Goal: Task Accomplishment & Management: Manage account settings

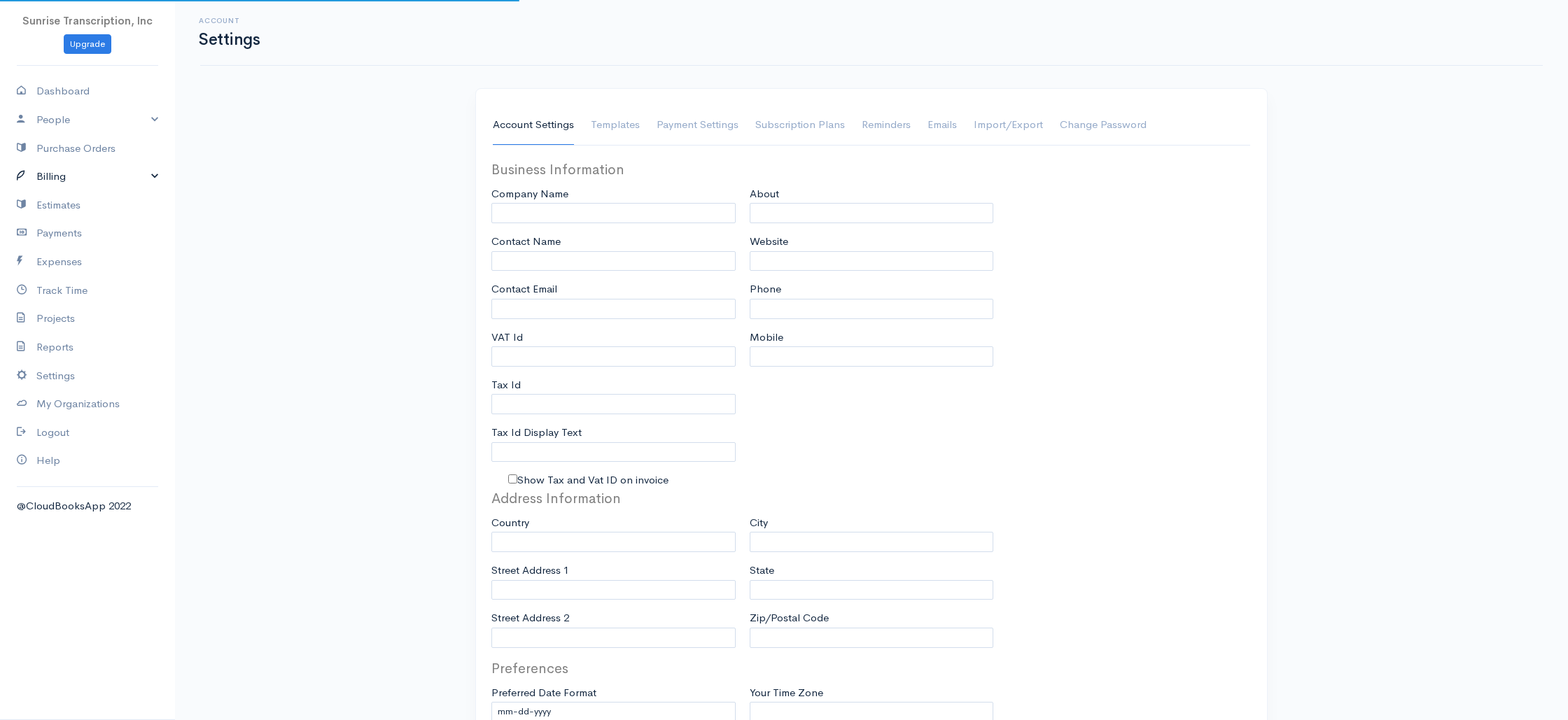
type input "Sunrise Transcription, Inc"
type input "[EMAIL_ADDRESS][DOMAIN_NAME]"
type input "Tax Id"
type input "Medical Transcription Service"
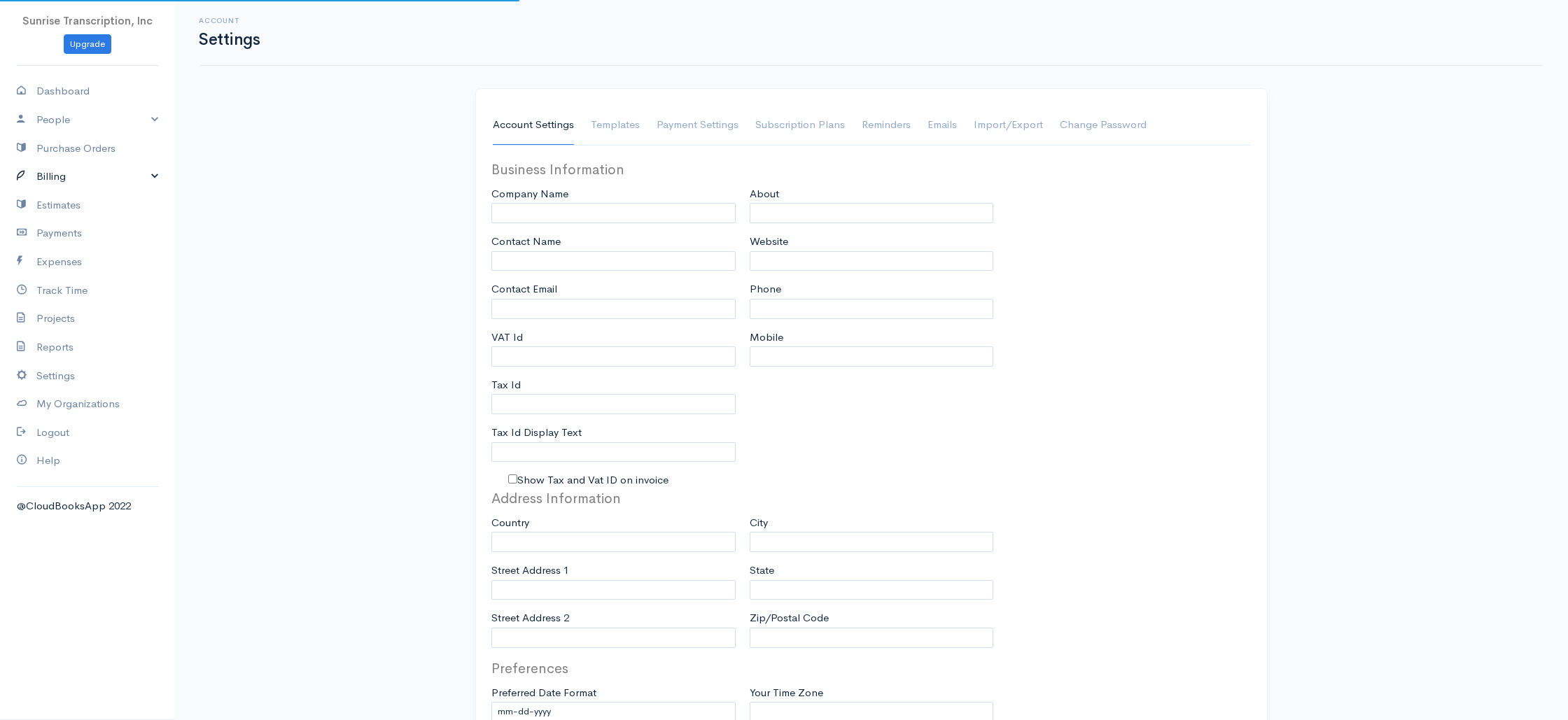
type input "[DOMAIN_NAME]"
type input "[PHONE_NUMBER]"
select select
type input "[STREET_ADDRESS]"
type input "[GEOGRAPHIC_DATA]"
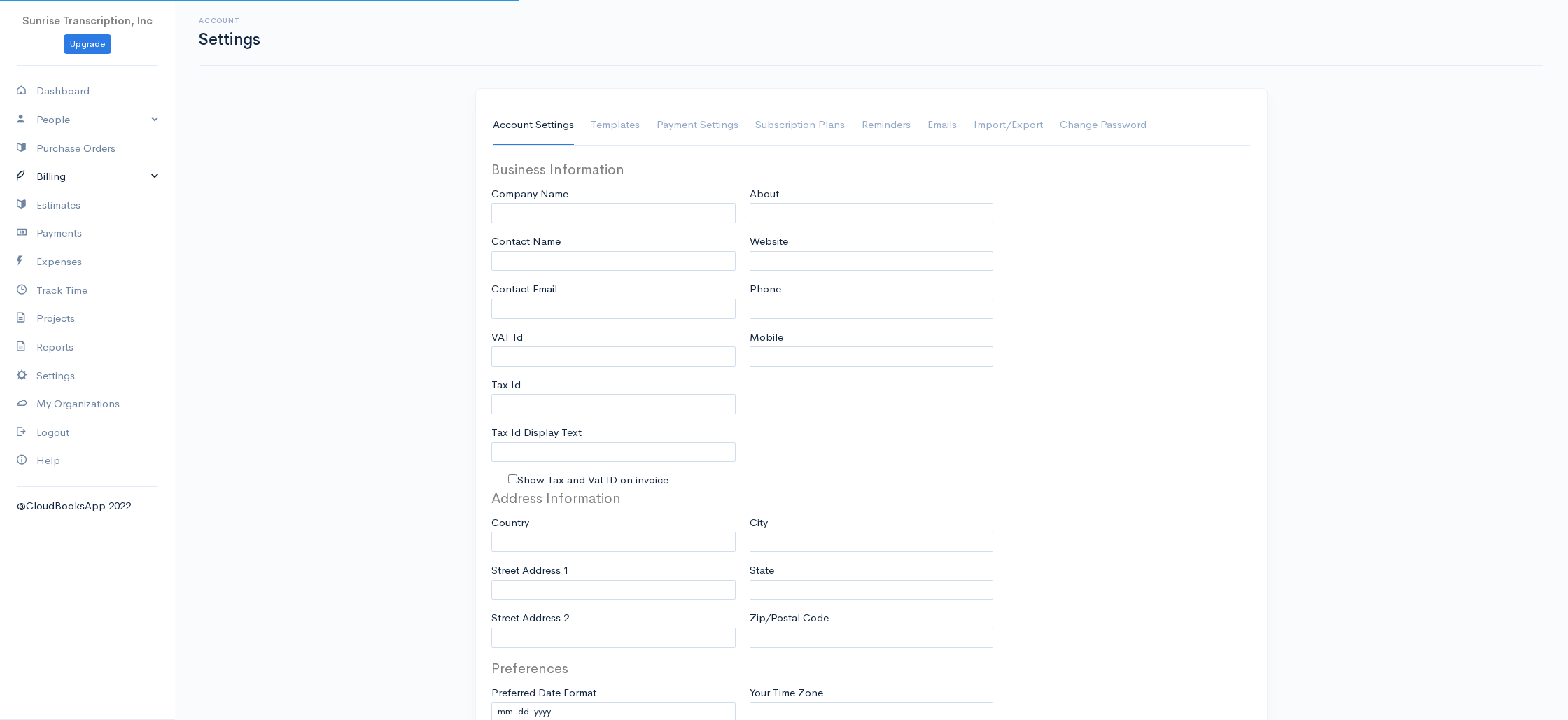
type input "[US_STATE]"
type input "33179-3899"
select select
type input "INVOICE"
type input "1333"
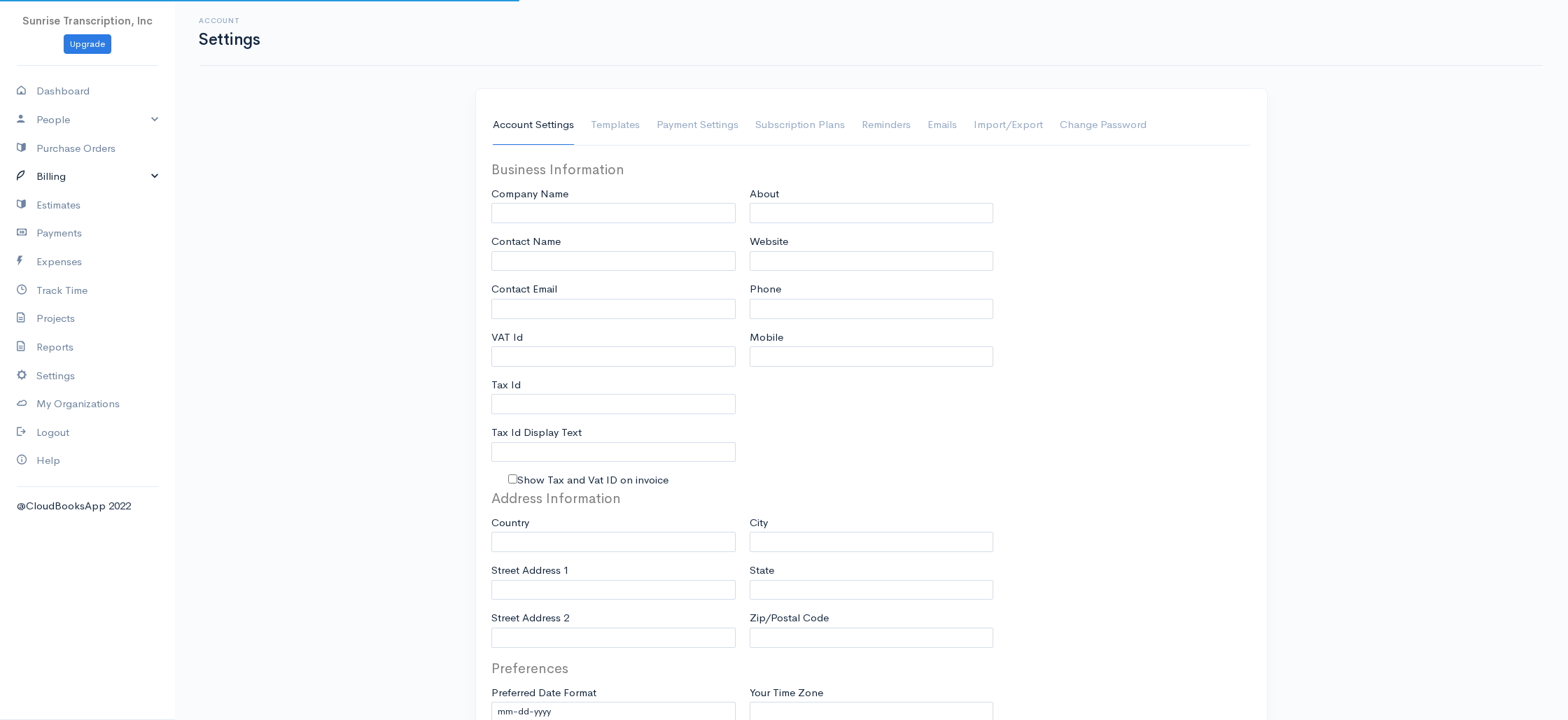
type input "103"
select select "3"
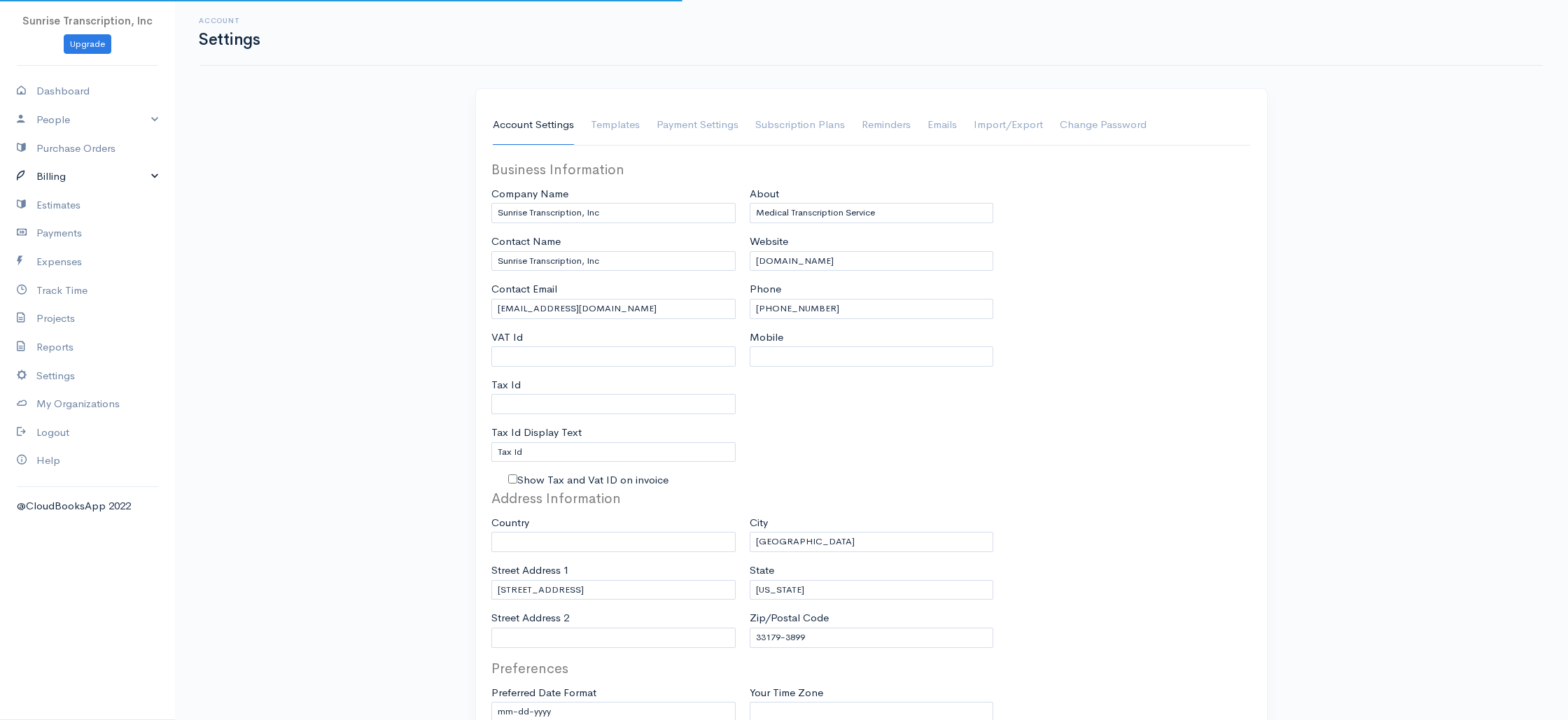
click at [76, 178] on link "Billing" at bounding box center [87, 176] width 175 height 29
select select "[GEOGRAPHIC_DATA]"
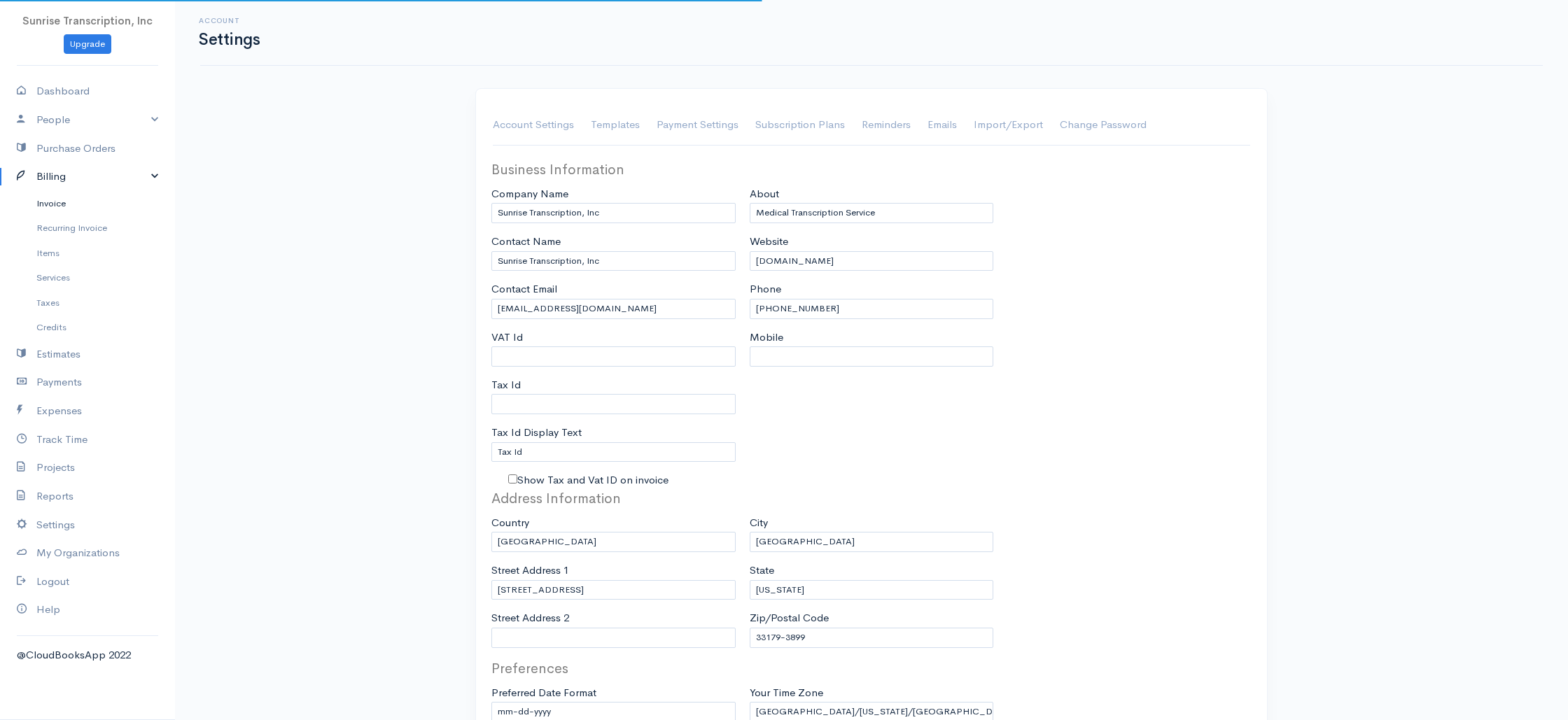
click at [61, 201] on link "Invoice" at bounding box center [87, 203] width 175 height 25
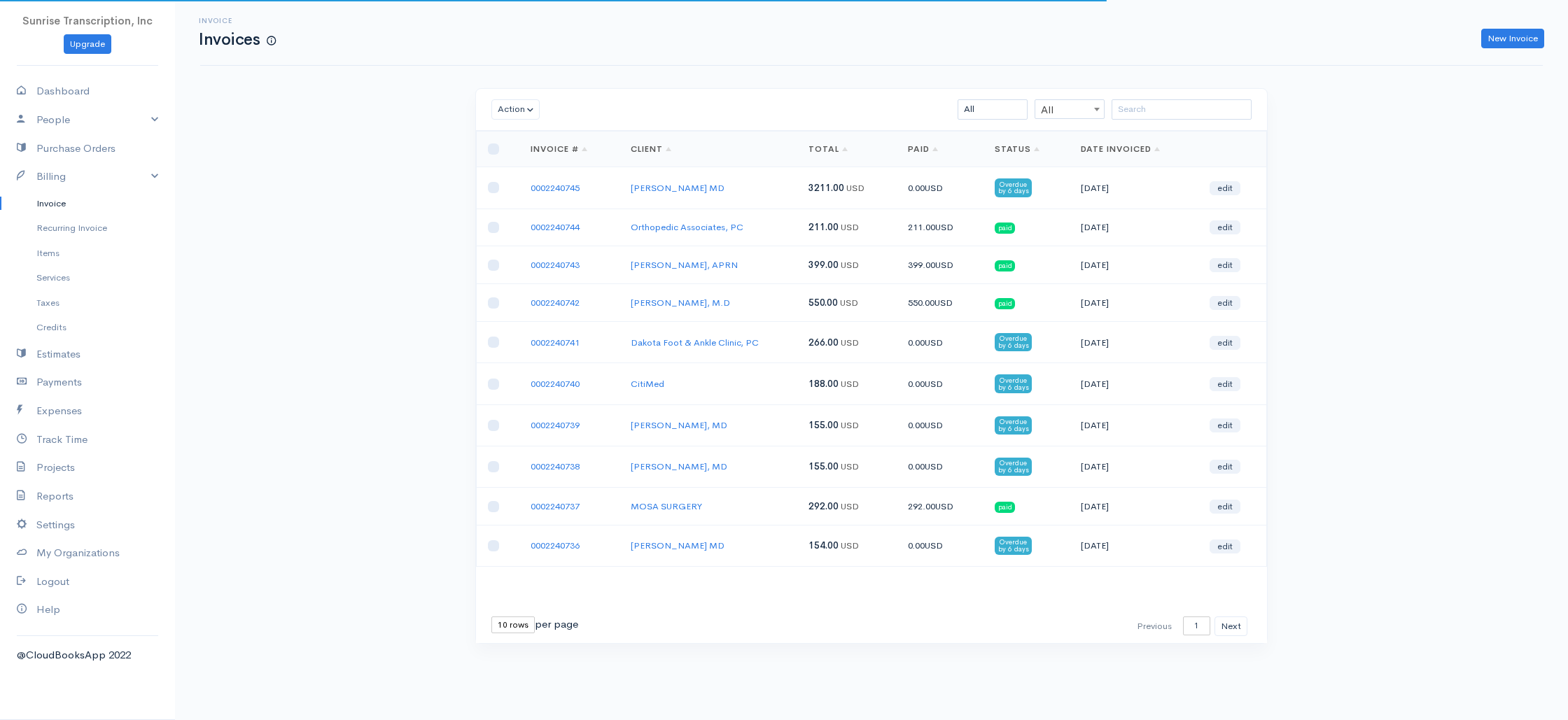
drag, startPoint x: 944, startPoint y: 61, endPoint x: 1017, endPoint y: 69, distance: 73.4
click at [944, 61] on div "Invoice Invoices New Invoice" at bounding box center [871, 33] width 1343 height 66
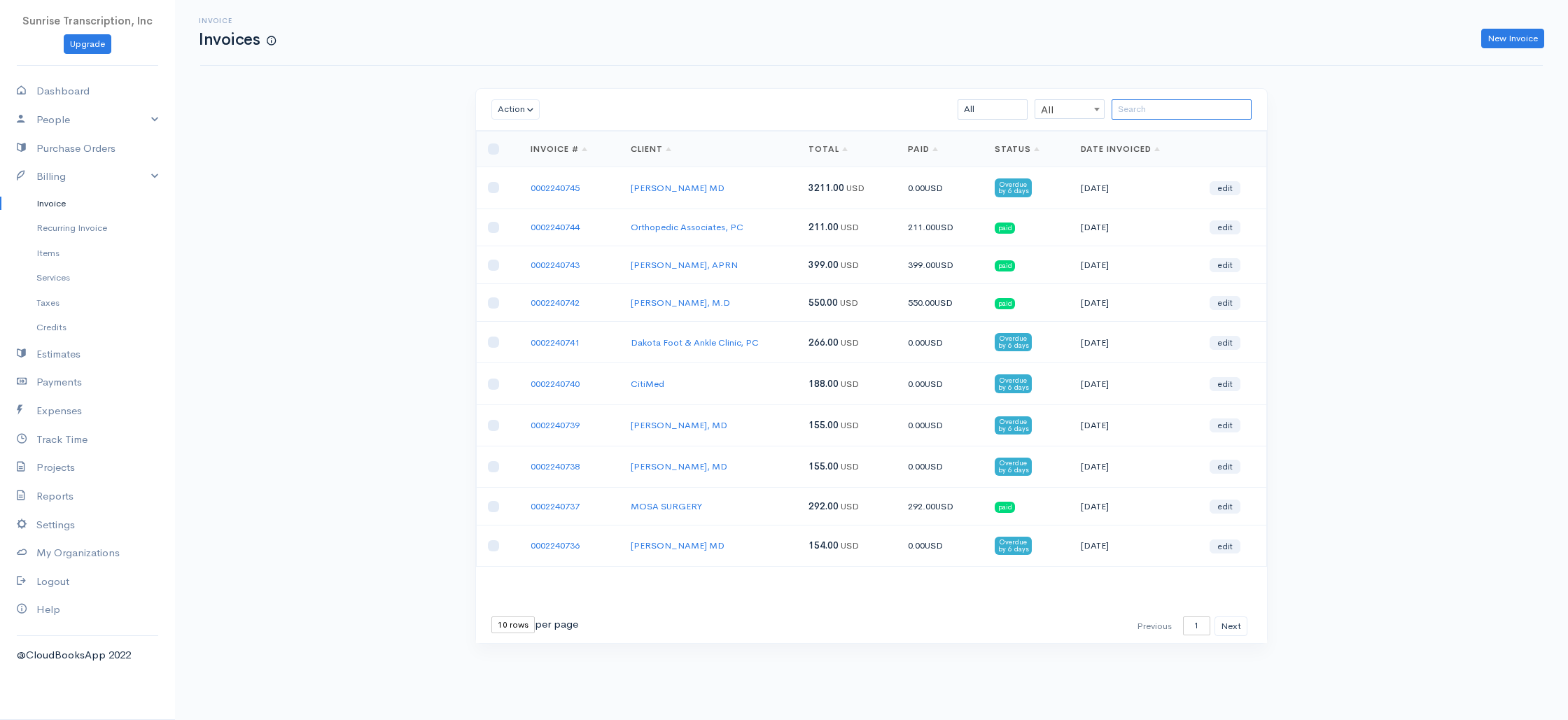
click at [1178, 103] on input "search" at bounding box center [1181, 110] width 140 height 20
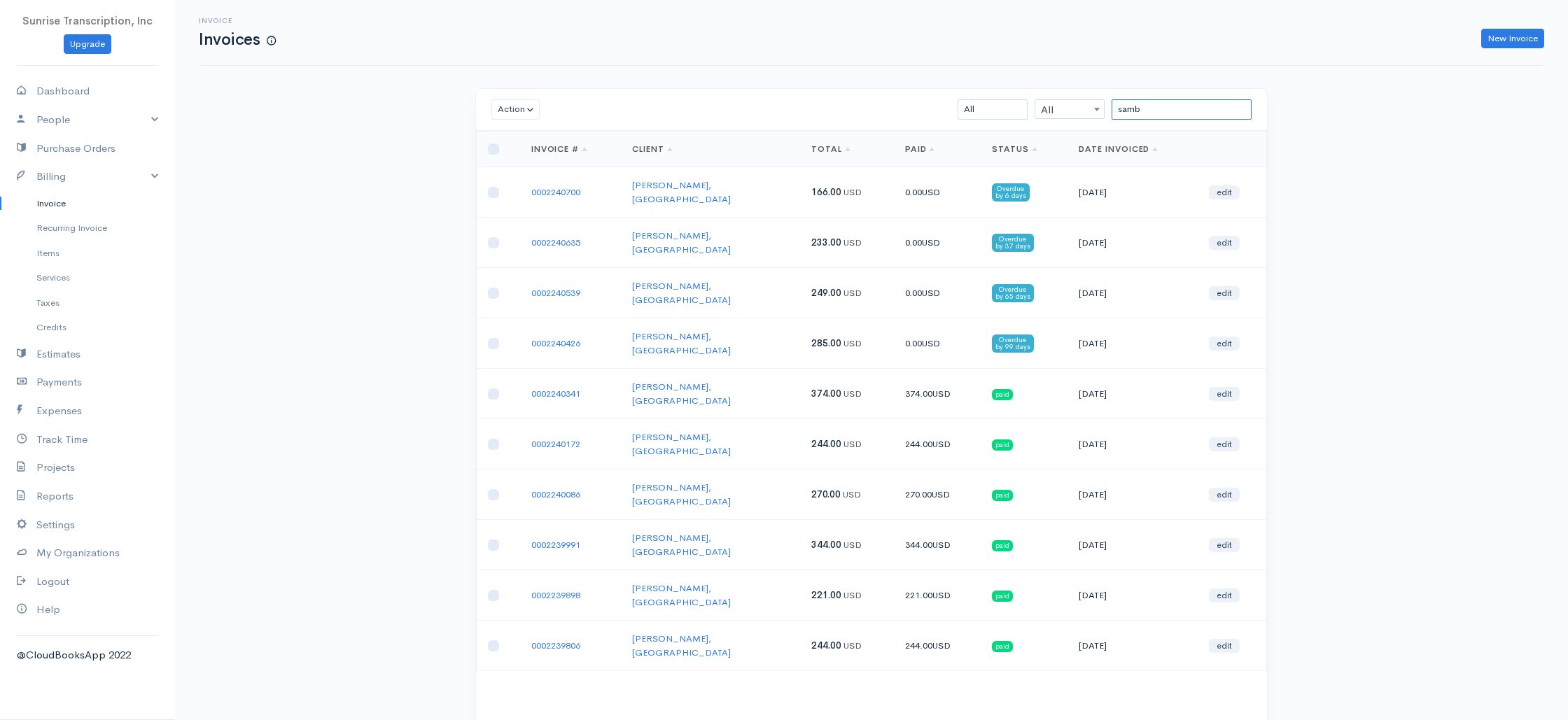
type input "samb"
click at [774, 268] on td "[PERSON_NAME], [GEOGRAPHIC_DATA]" at bounding box center [710, 293] width 179 height 50
click at [580, 188] on link "0002240700" at bounding box center [555, 192] width 49 height 12
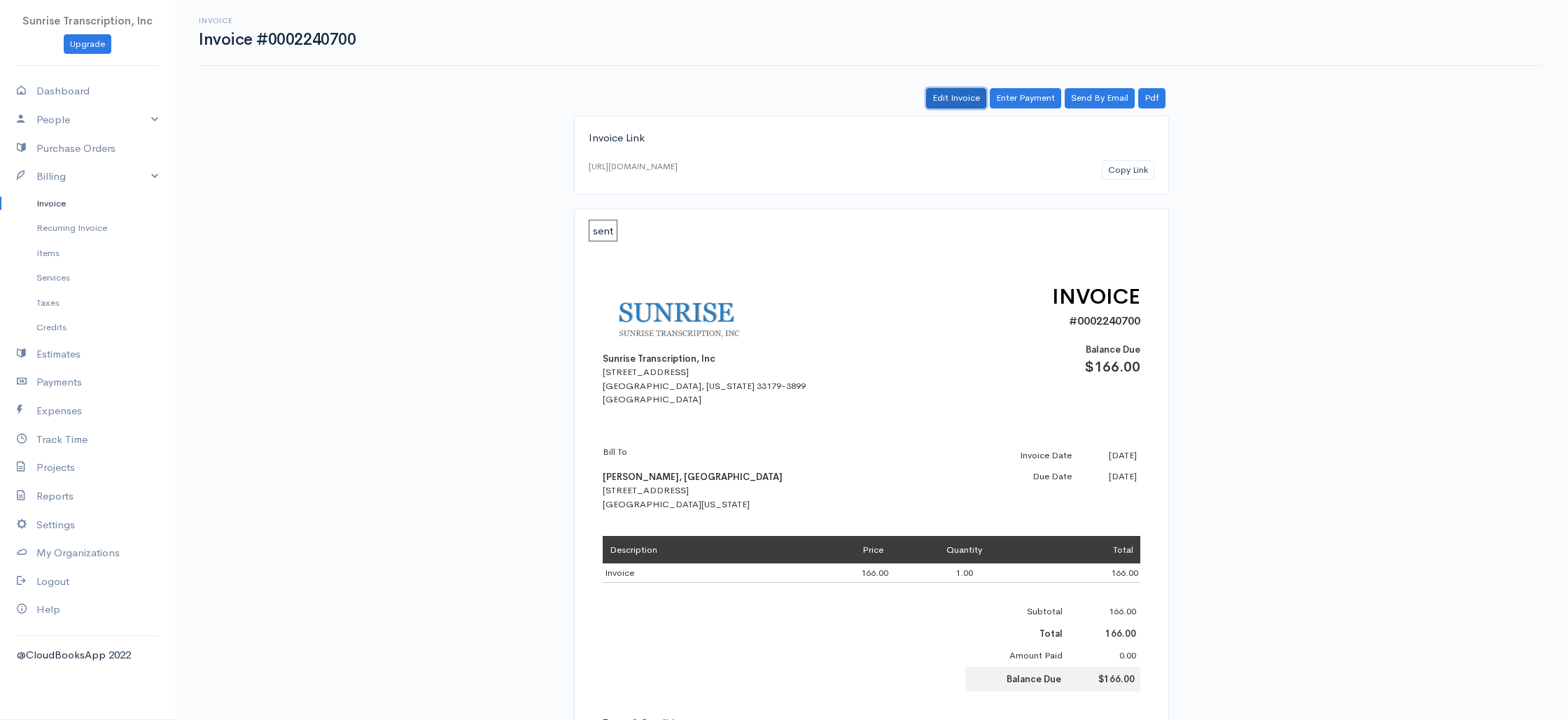
click at [944, 107] on link "Edit Invoice" at bounding box center [956, 99] width 61 height 20
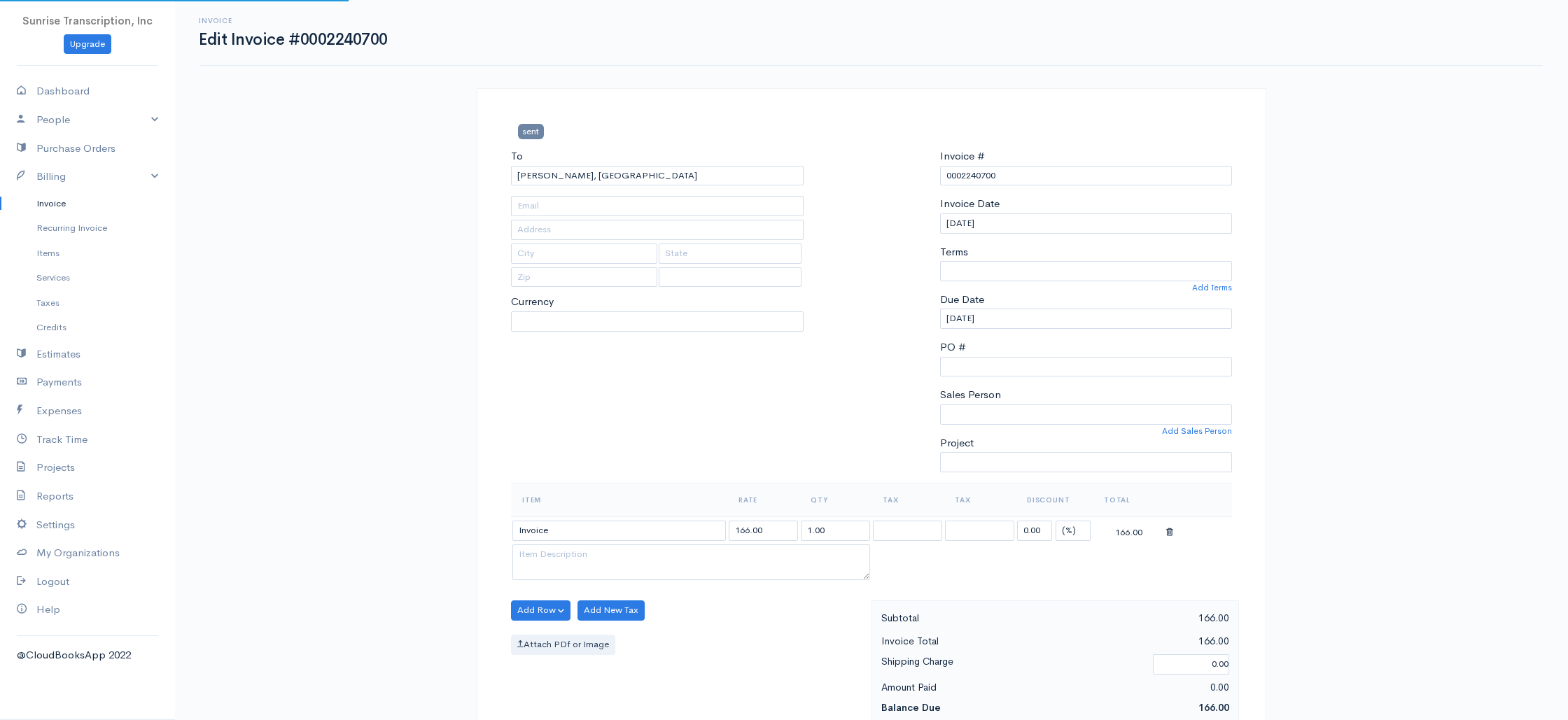
type input "[EMAIL_ADDRESS][DOMAIN_NAME]"
type input "[STREET_ADDRESS]"
type input "[GEOGRAPHIC_DATA]"
type input "[US_STATE]"
type input "33952"
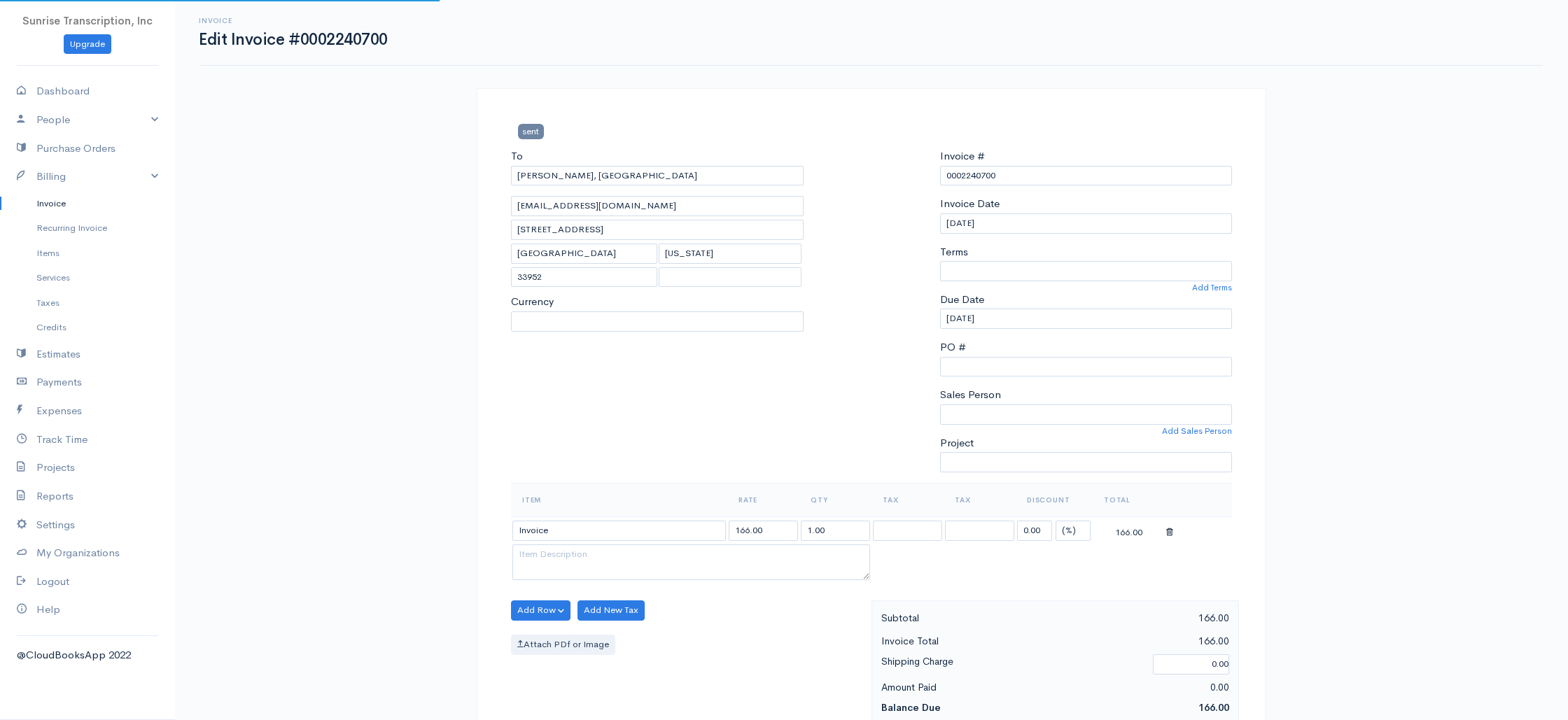
select select
select select "[GEOGRAPHIC_DATA]"
select select "USD"
select select "0"
drag, startPoint x: 739, startPoint y: 530, endPoint x: 710, endPoint y: 530, distance: 29.0
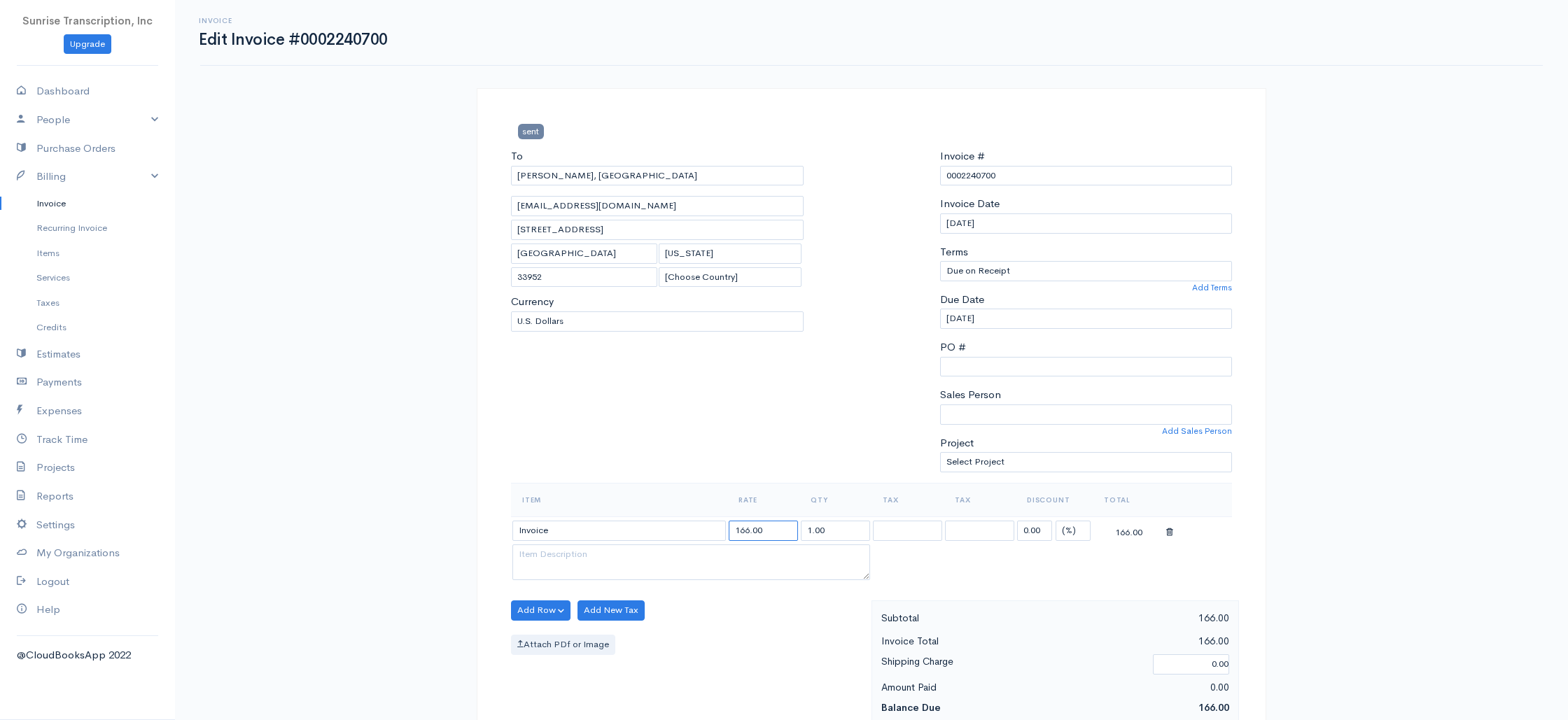
click at [710, 530] on tr "Invoice 166.00 1.00 0.00 (%) Flat 166.00" at bounding box center [871, 530] width 721 height 27
type input "266.00"
click at [614, 443] on div "To [GEOGRAPHIC_DATA][PERSON_NAME][GEOGRAPHIC_DATA], [GEOGRAPHIC_DATA] [EMAIL_AD…" at bounding box center [657, 315] width 307 height 335
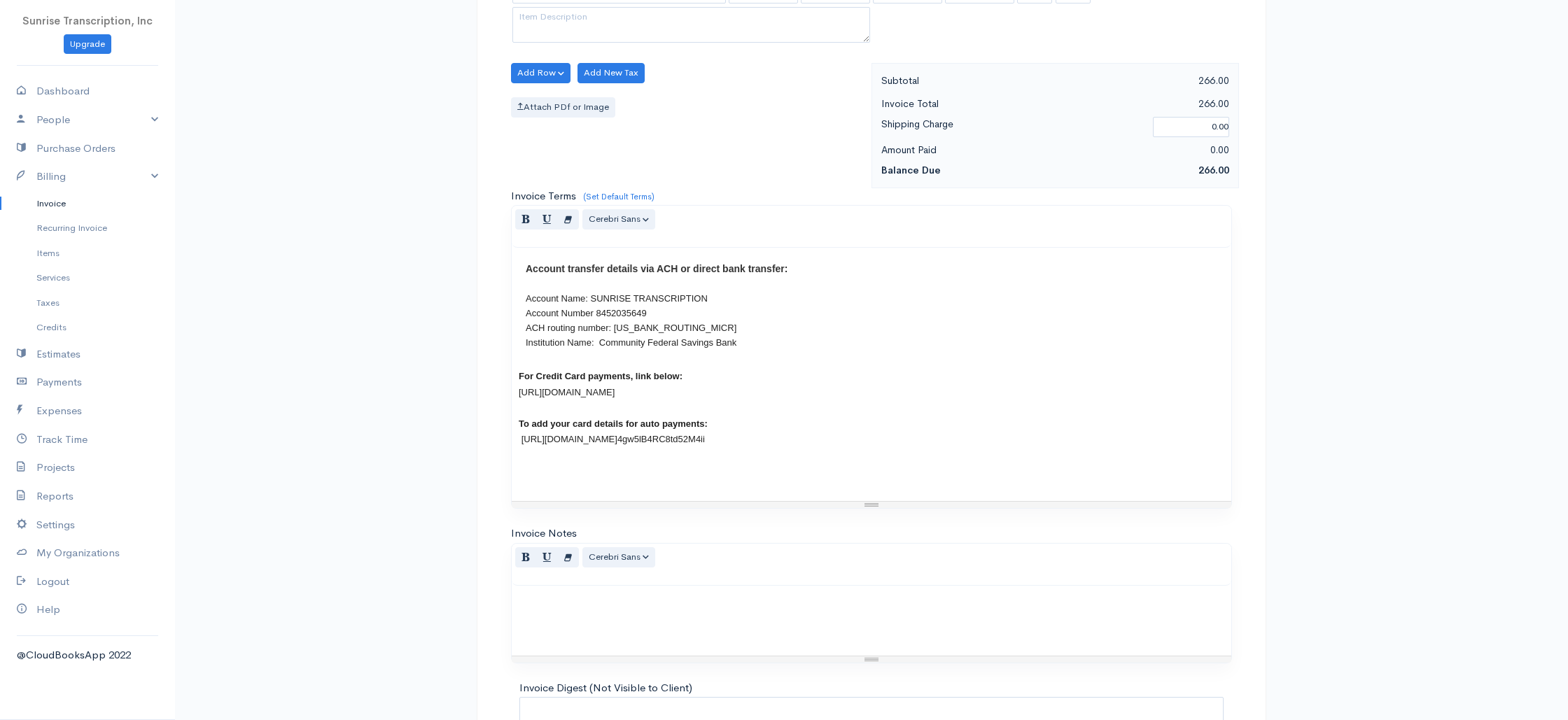
scroll to position [673, 0]
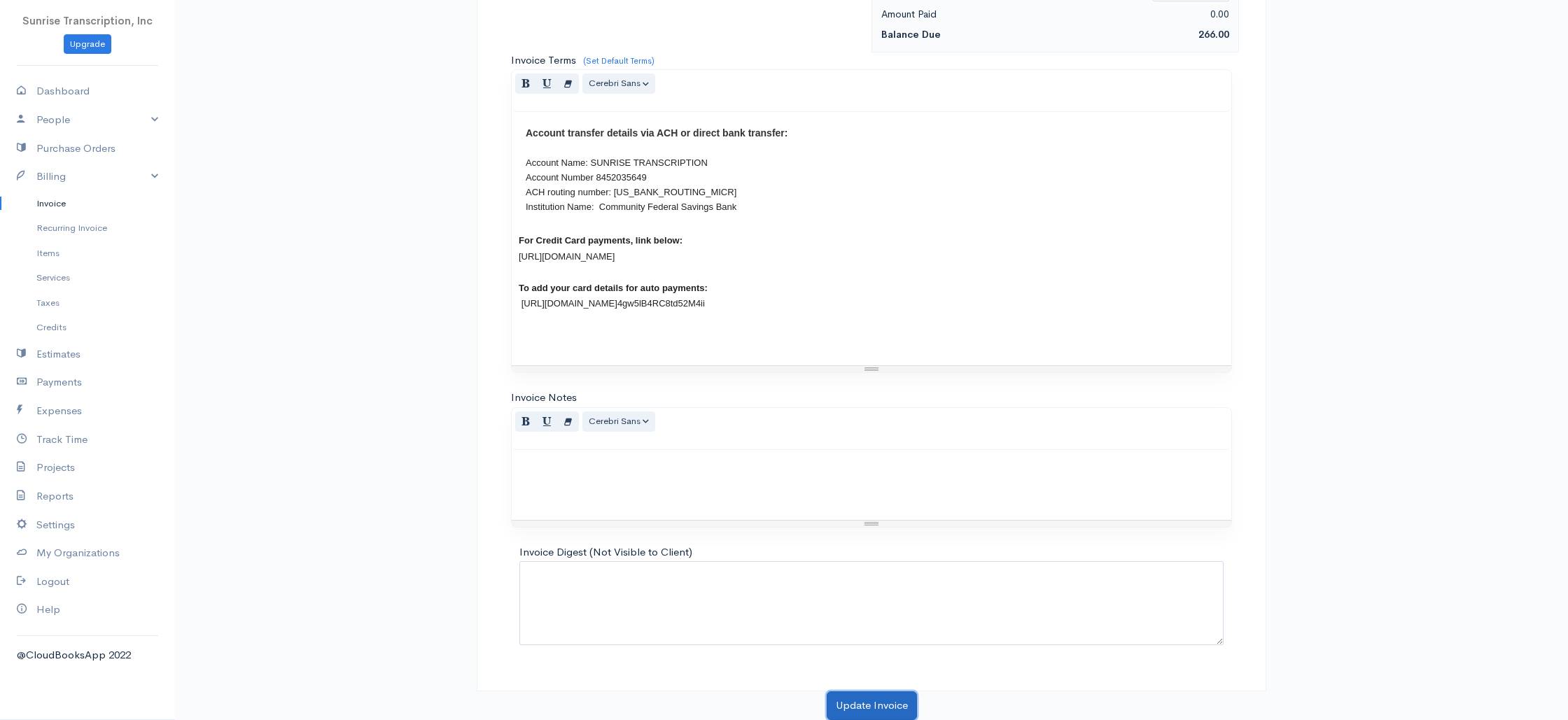
click at [855, 699] on button "Update Invoice" at bounding box center [871, 706] width 90 height 29
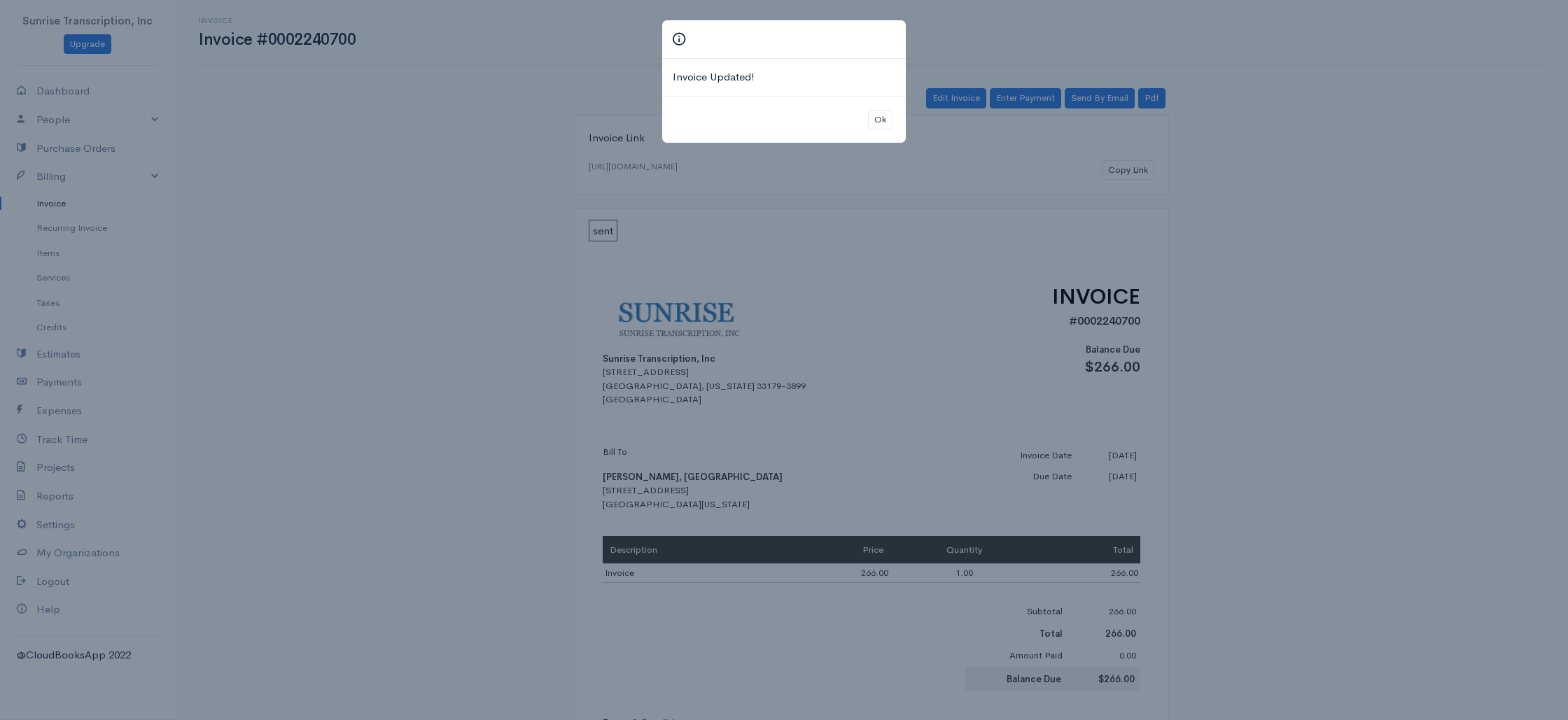
click at [867, 109] on div "Ok" at bounding box center [784, 119] width 244 height 47
drag, startPoint x: 879, startPoint y: 117, endPoint x: 1034, endPoint y: 135, distance: 156.0
click at [879, 117] on button "Ok" at bounding box center [881, 120] width 25 height 20
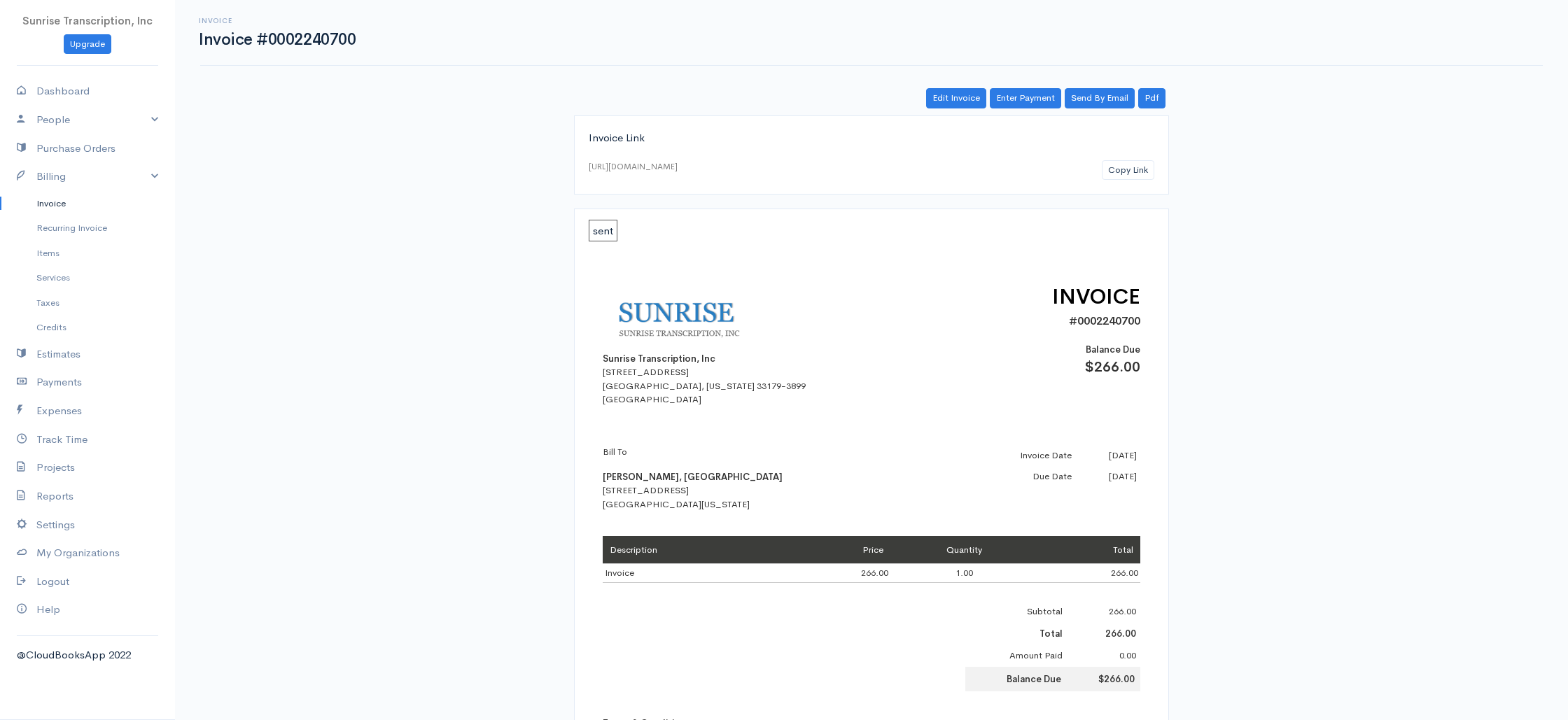
click at [43, 204] on link "Invoice" at bounding box center [87, 203] width 175 height 25
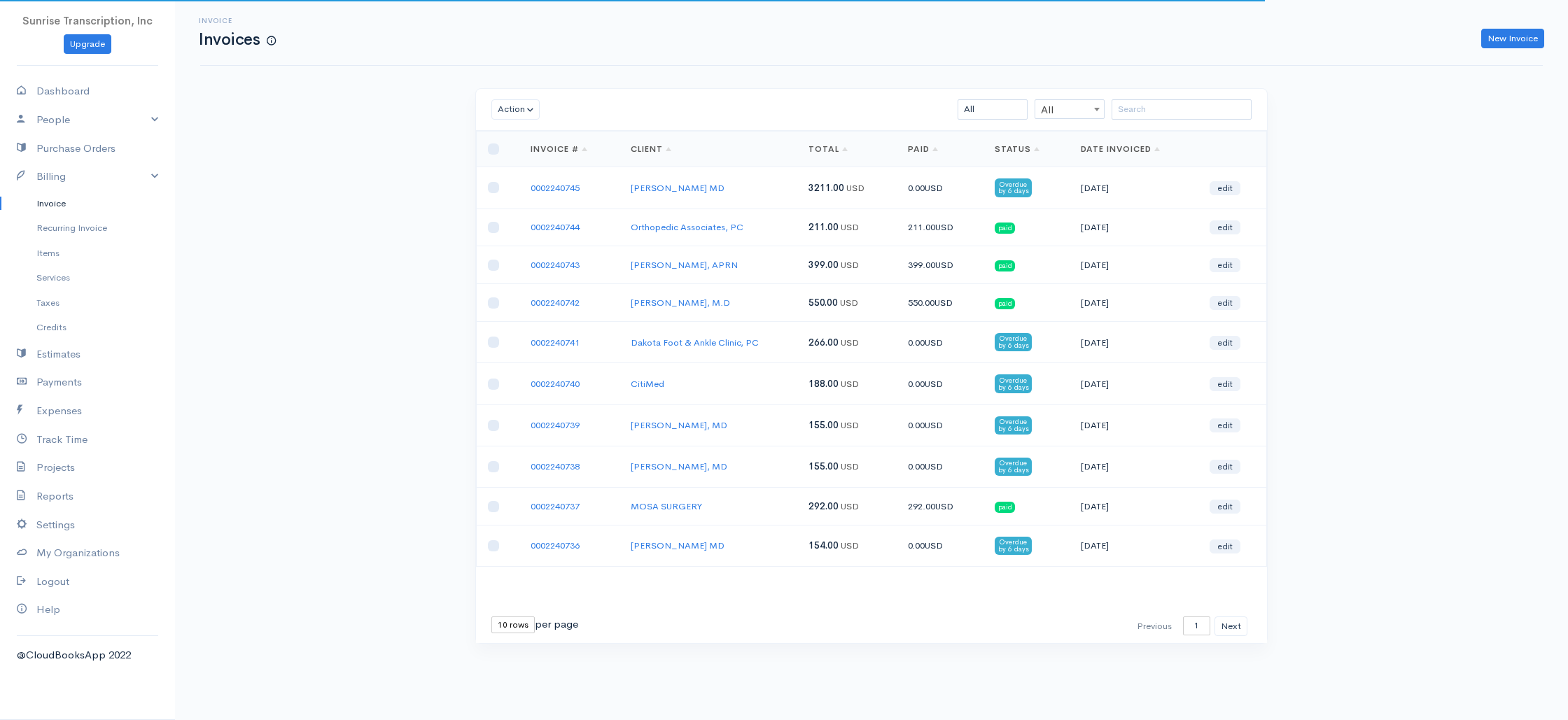
click at [396, 297] on div "Invoice Invoices New Invoice Action Archive Delete Download PDF Send [PERSON_NA…" at bounding box center [871, 348] width 1393 height 696
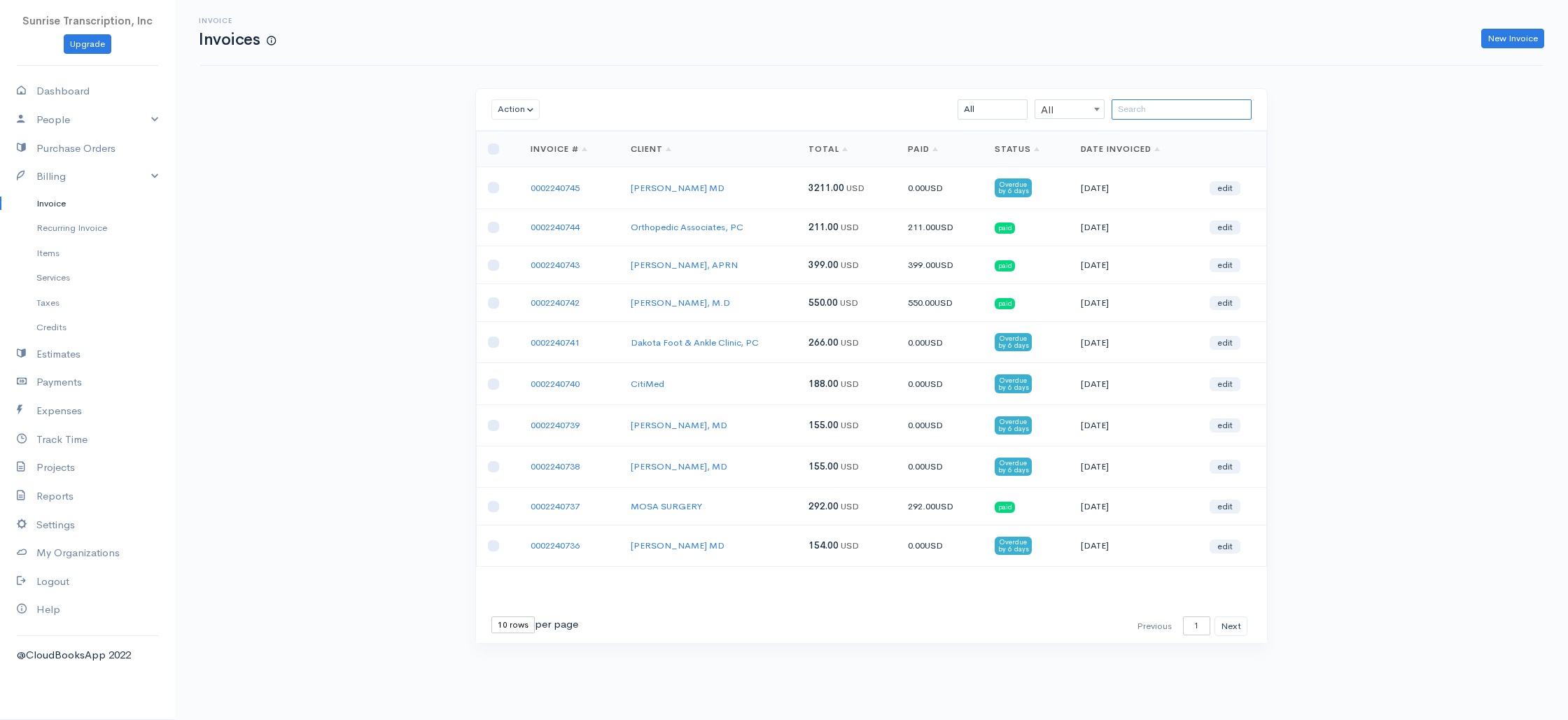
click at [1146, 111] on input "search" at bounding box center [1181, 110] width 140 height 20
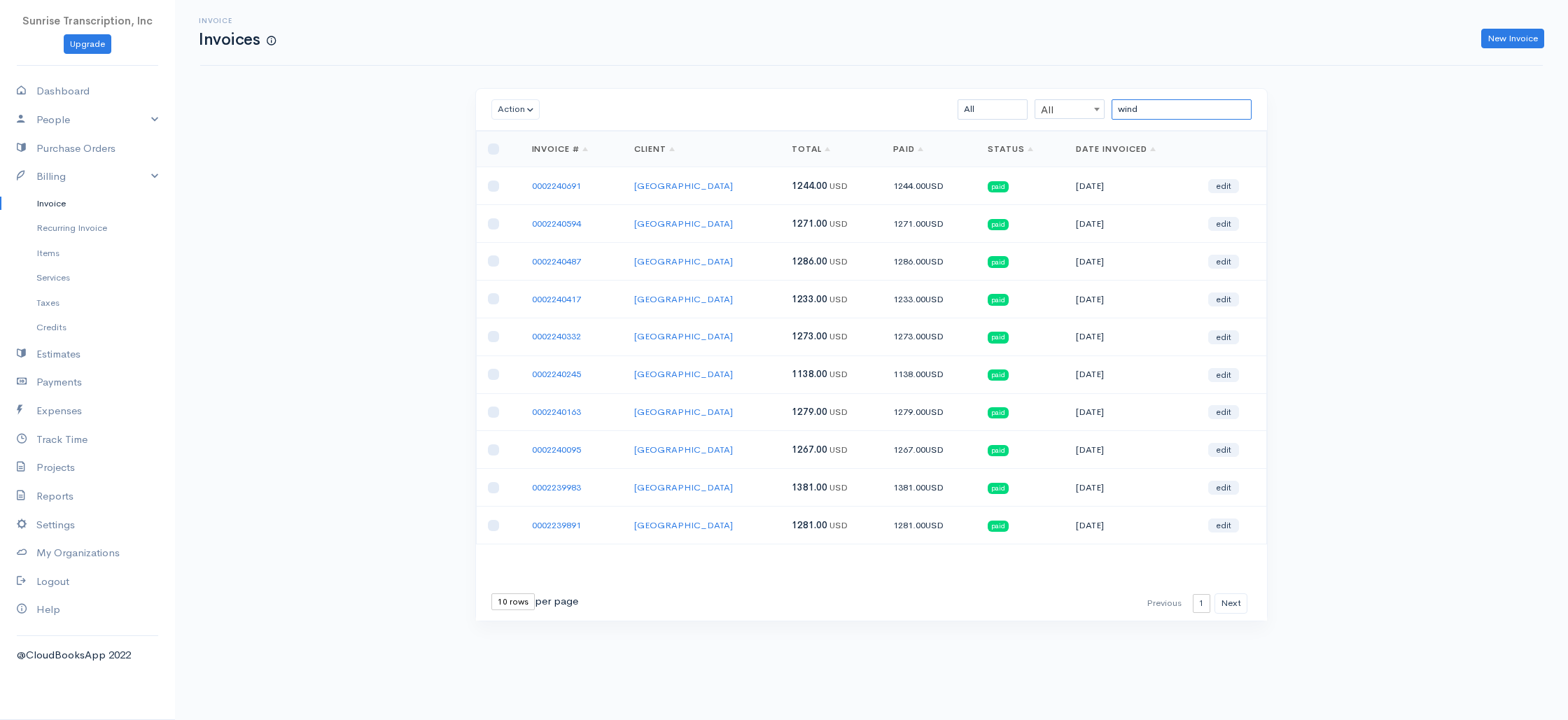
drag, startPoint x: 1153, startPoint y: 108, endPoint x: 1024, endPoint y: 107, distance: 129.0
click at [1024, 107] on div "wind All All All Draft Viewed Sent Paid Partial Overdue Unpaid/Open" at bounding box center [936, 110] width 645 height 20
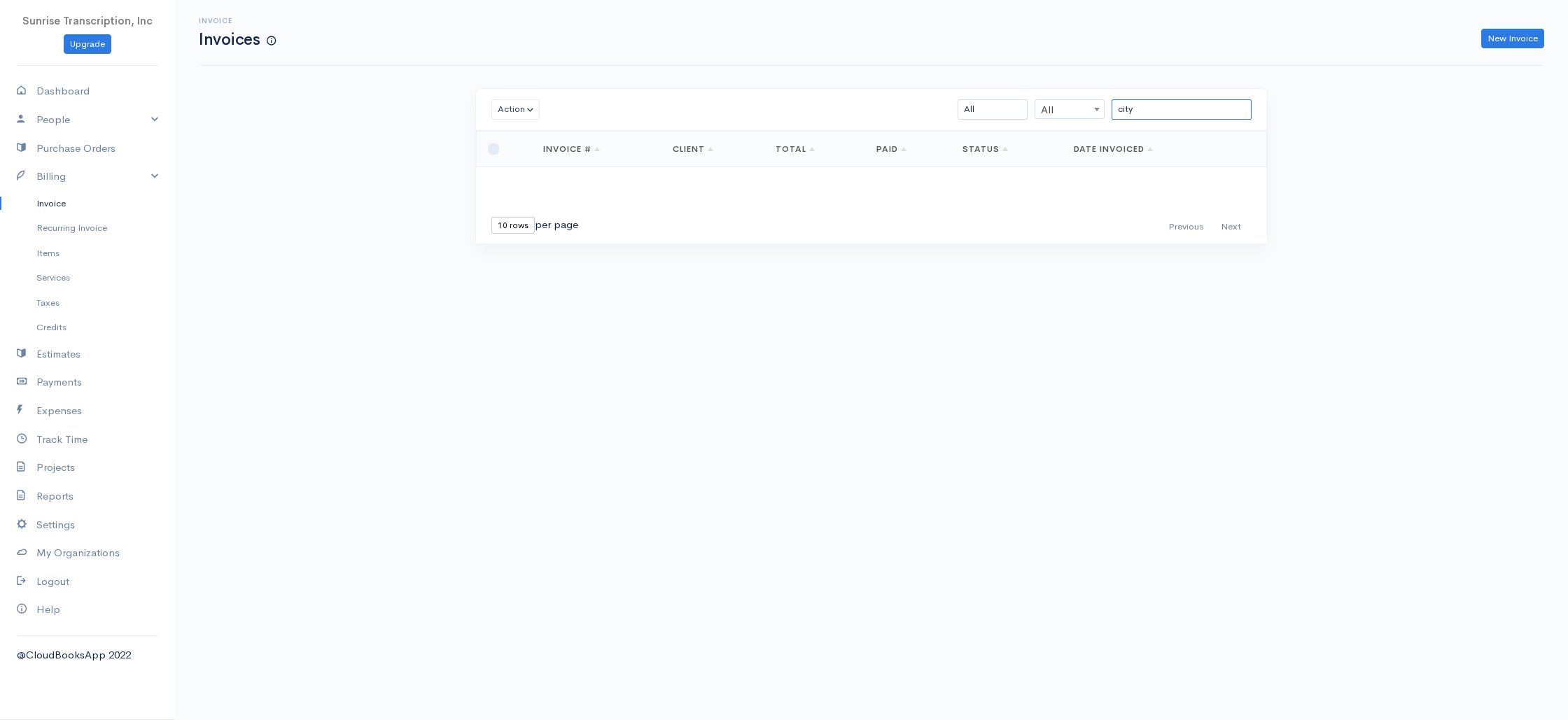
click at [1187, 112] on input "city" at bounding box center [1181, 110] width 140 height 20
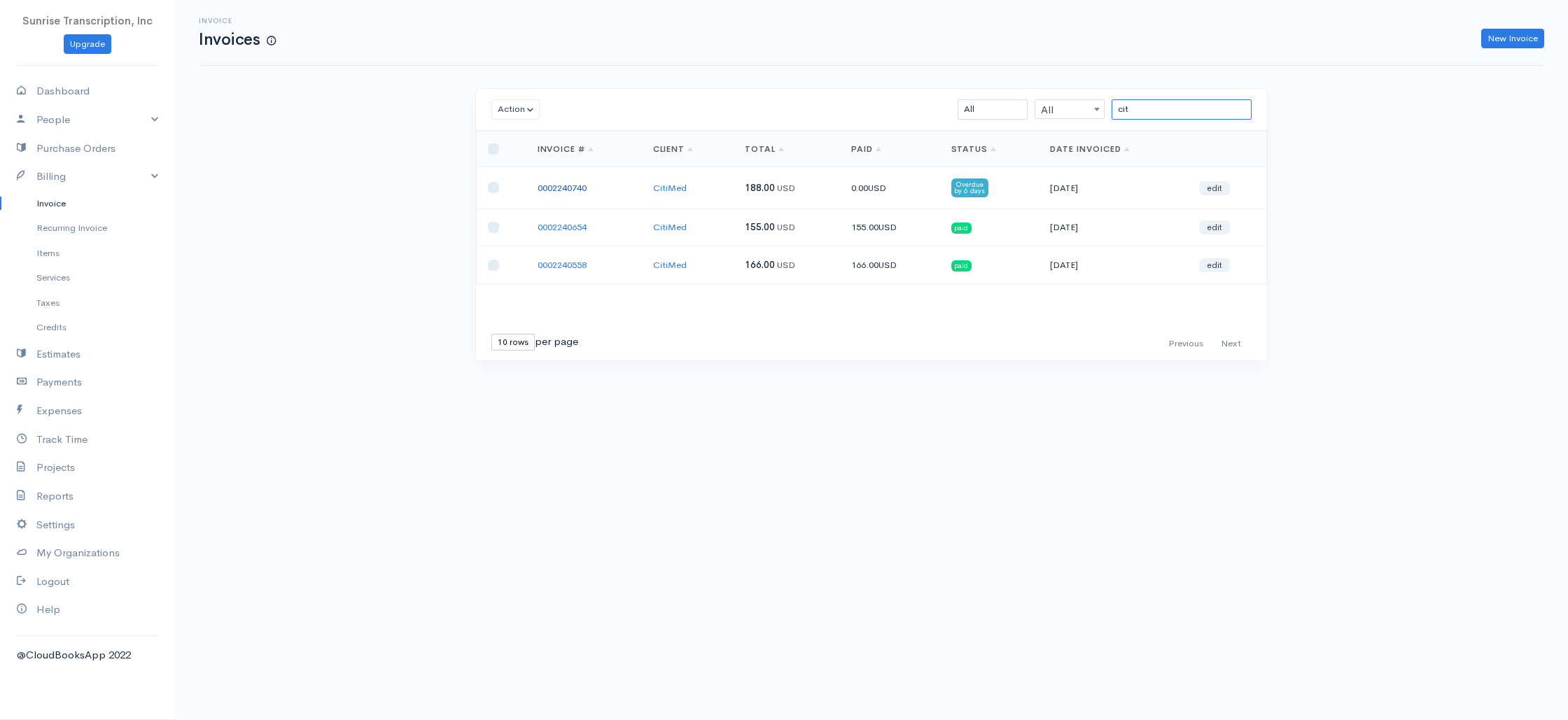
type input "cit"
click at [565, 190] on link "0002240740" at bounding box center [561, 187] width 49 height 12
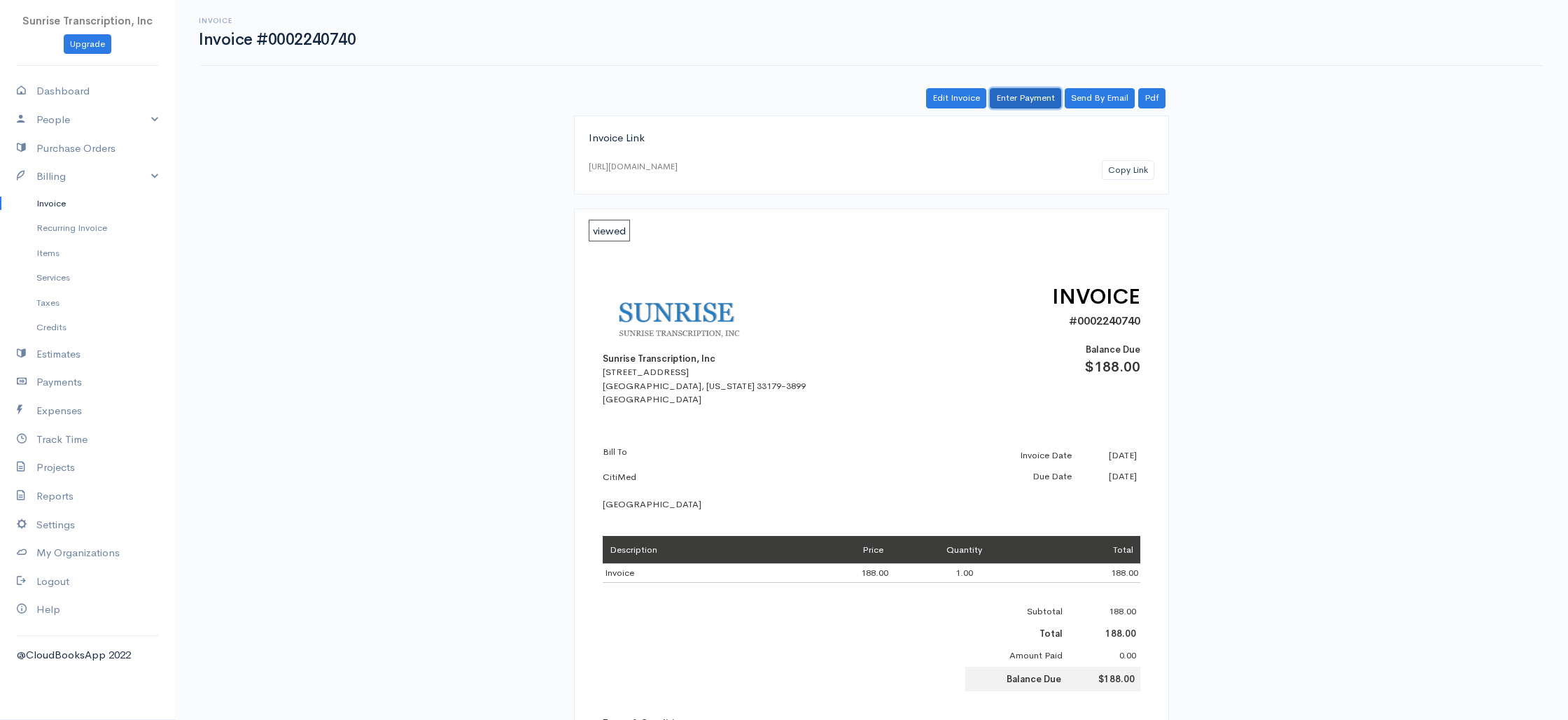
drag, startPoint x: 1020, startPoint y: 101, endPoint x: 987, endPoint y: 123, distance: 39.7
click at [1020, 101] on link "Enter Payment" at bounding box center [1025, 99] width 71 height 20
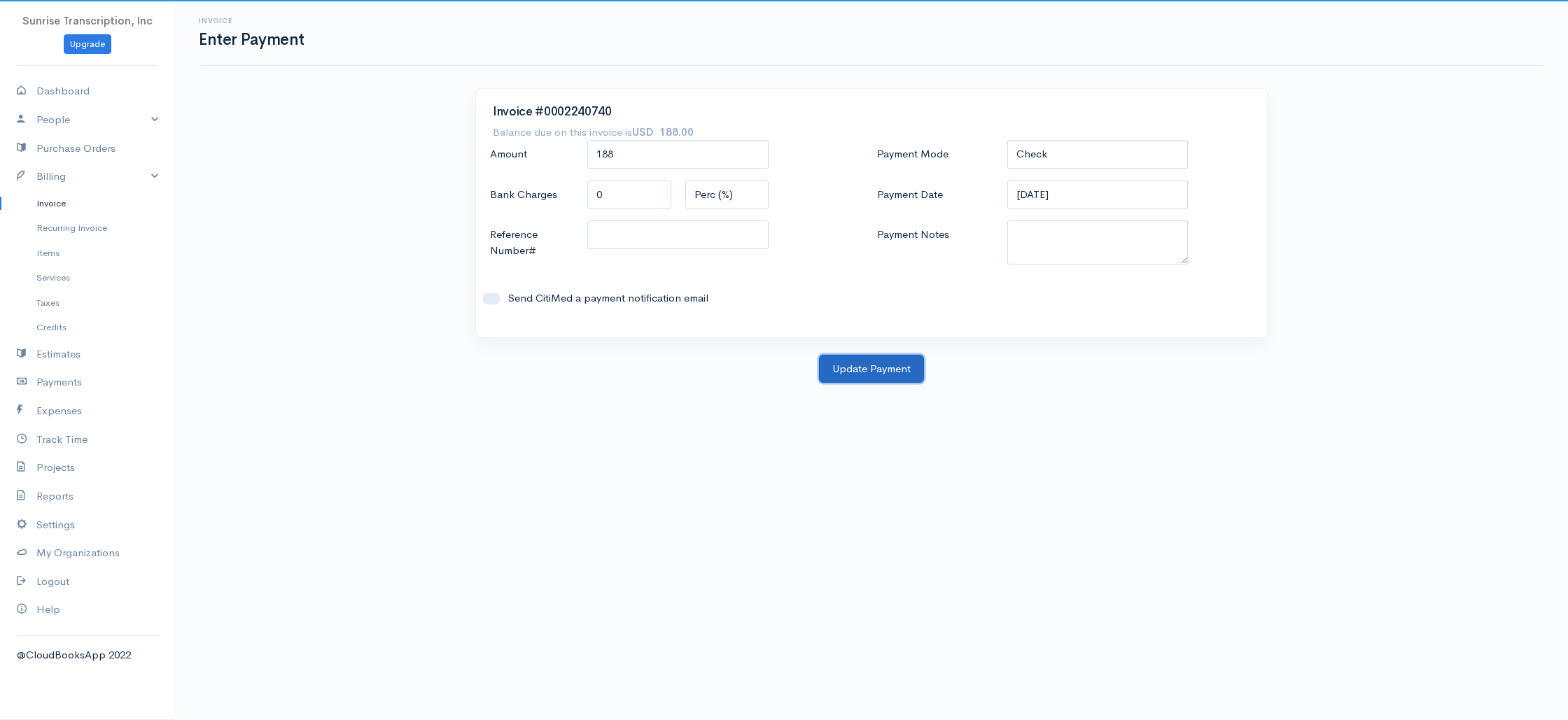
click at [851, 367] on button "Update Payment" at bounding box center [871, 369] width 105 height 29
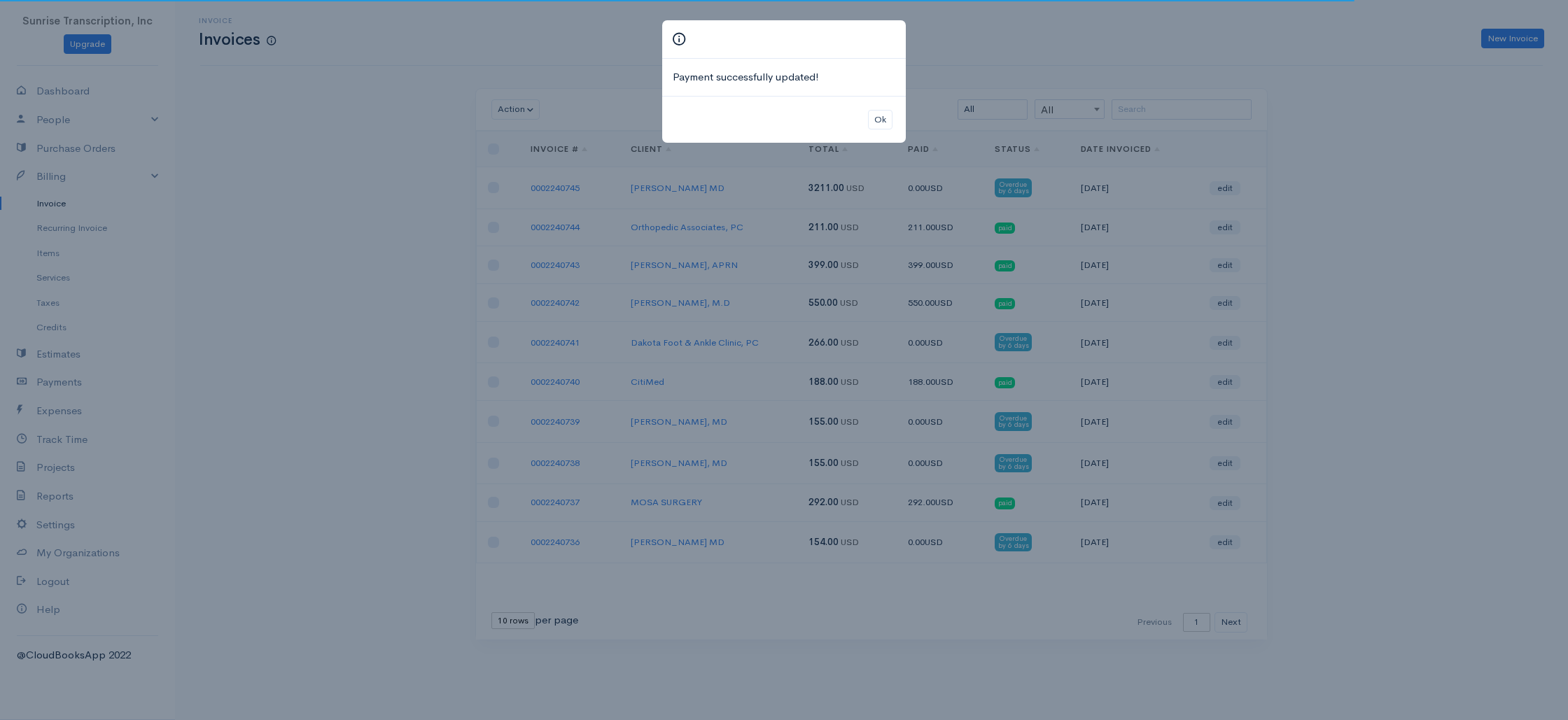
click at [381, 221] on div "Payment successfully updated! Ok" at bounding box center [784, 360] width 1568 height 720
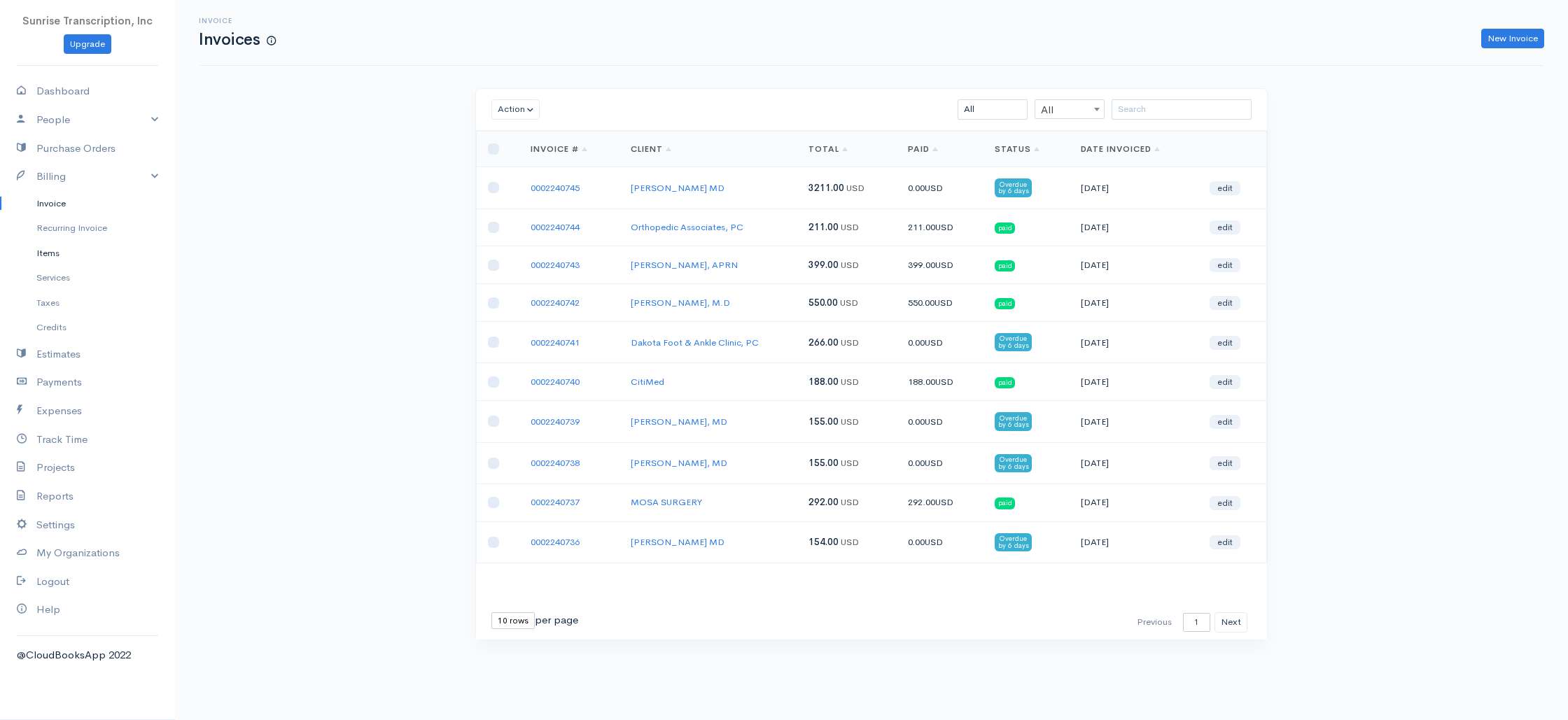
click at [47, 252] on link "Items" at bounding box center [87, 253] width 175 height 25
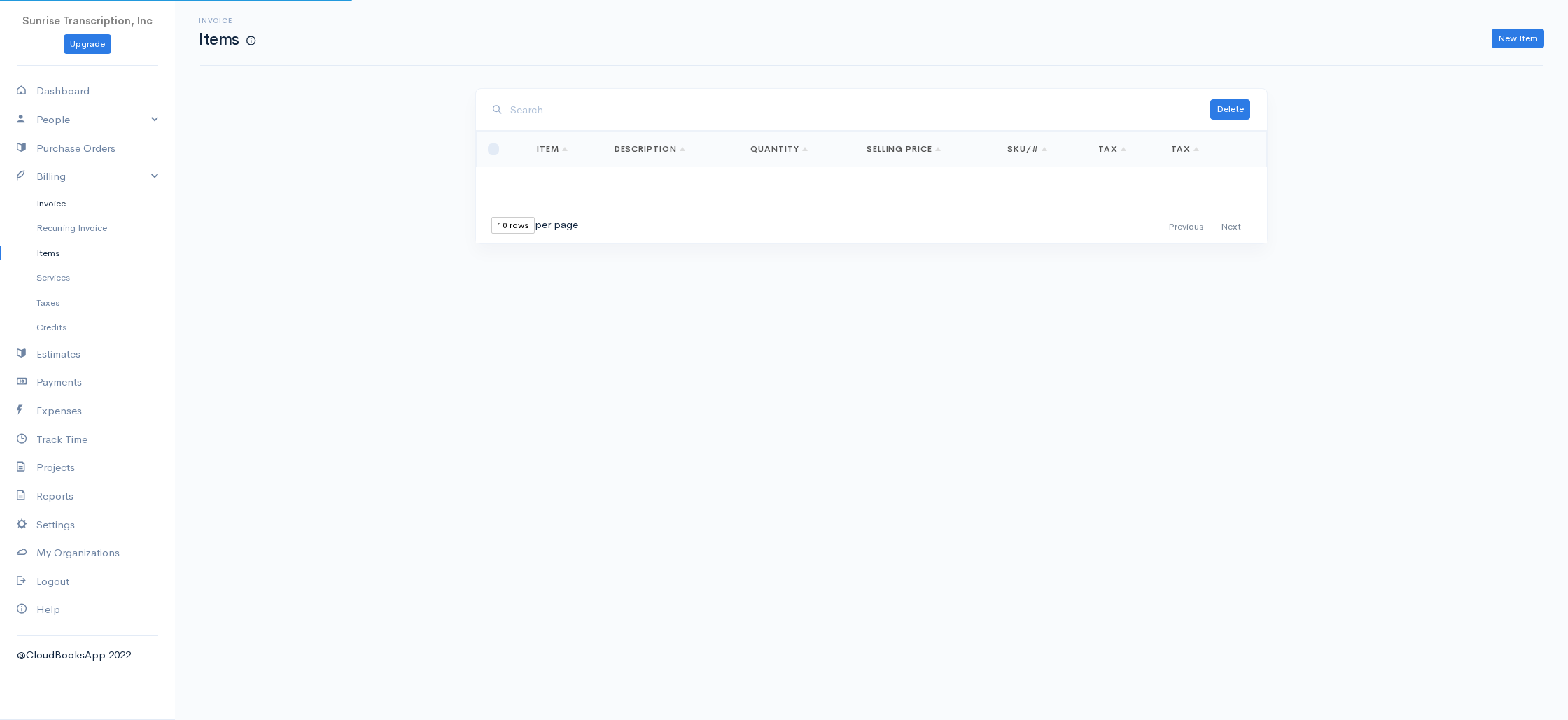
click at [54, 203] on link "Invoice" at bounding box center [87, 203] width 175 height 25
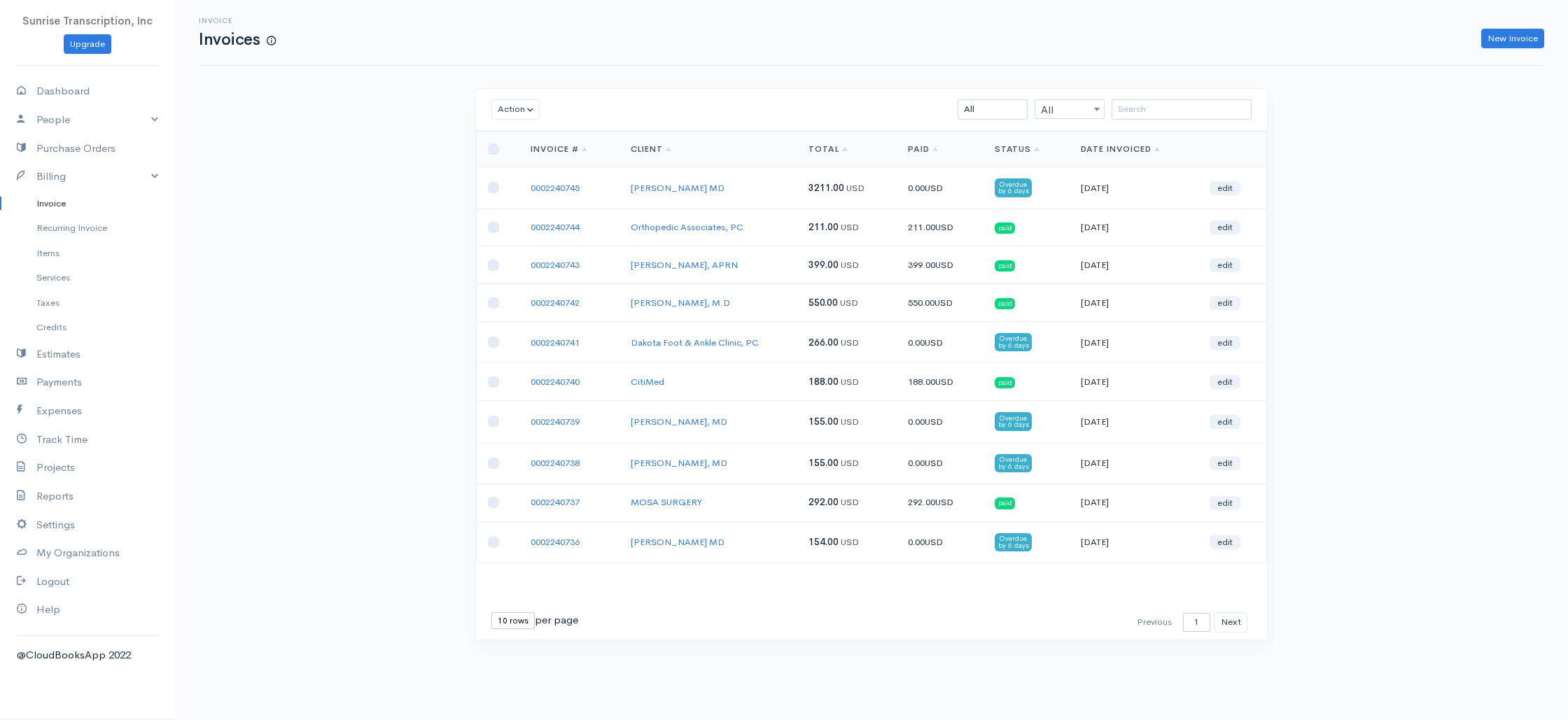
click at [287, 255] on div "Invoice Invoices New Invoice Action Archive Delete Download PDF Send [PERSON_NA…" at bounding box center [871, 346] width 1393 height 692
click at [1316, 308] on div "Invoice Invoices New Invoice Action Archive Delete Download PDF Send [PERSON_NA…" at bounding box center [871, 346] width 1393 height 692
click at [772, 380] on td "CitiMed" at bounding box center [708, 382] width 178 height 38
click at [1229, 620] on button "Next" at bounding box center [1231, 623] width 33 height 20
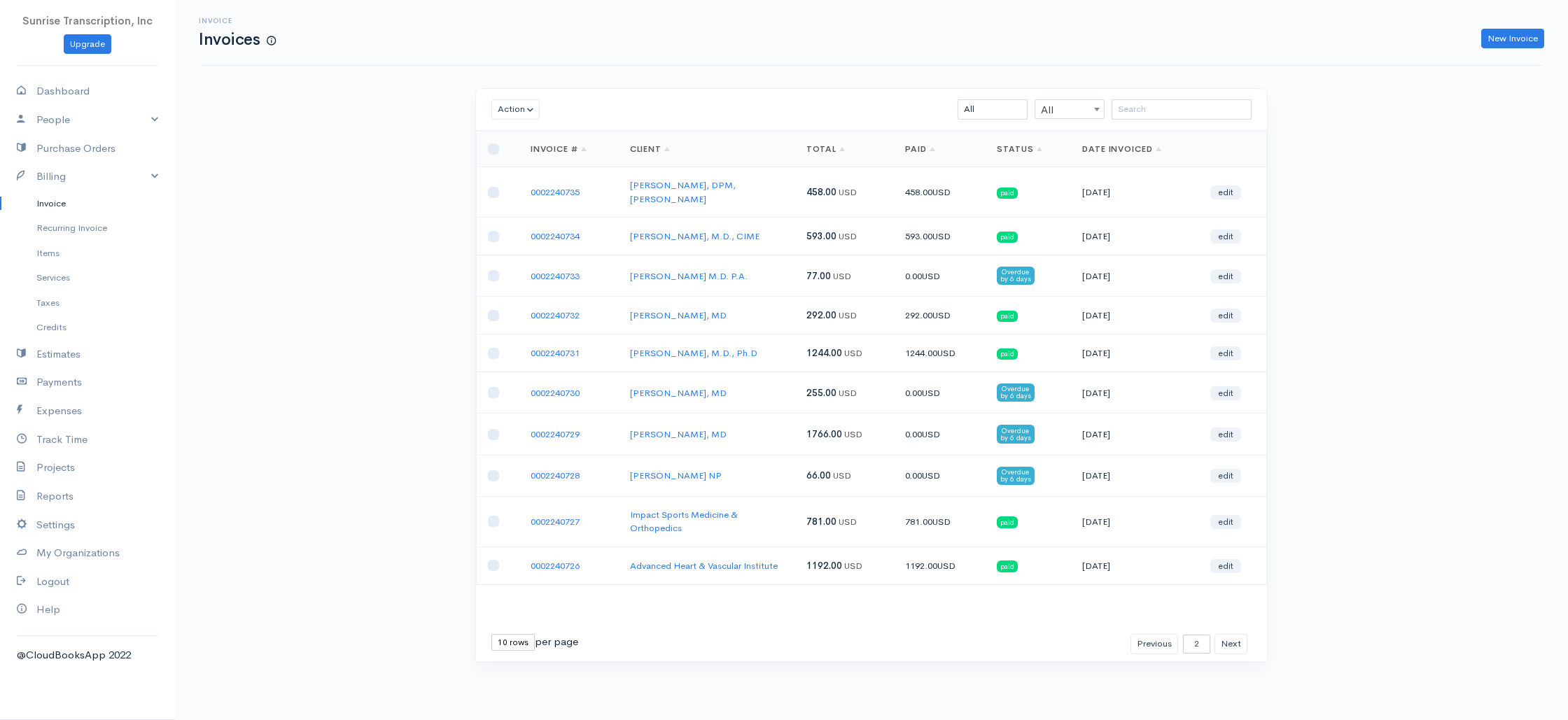
click at [770, 456] on td "[PERSON_NAME] NP" at bounding box center [707, 475] width 176 height 41
click at [812, 147] on link "Total" at bounding box center [826, 149] width 39 height 11
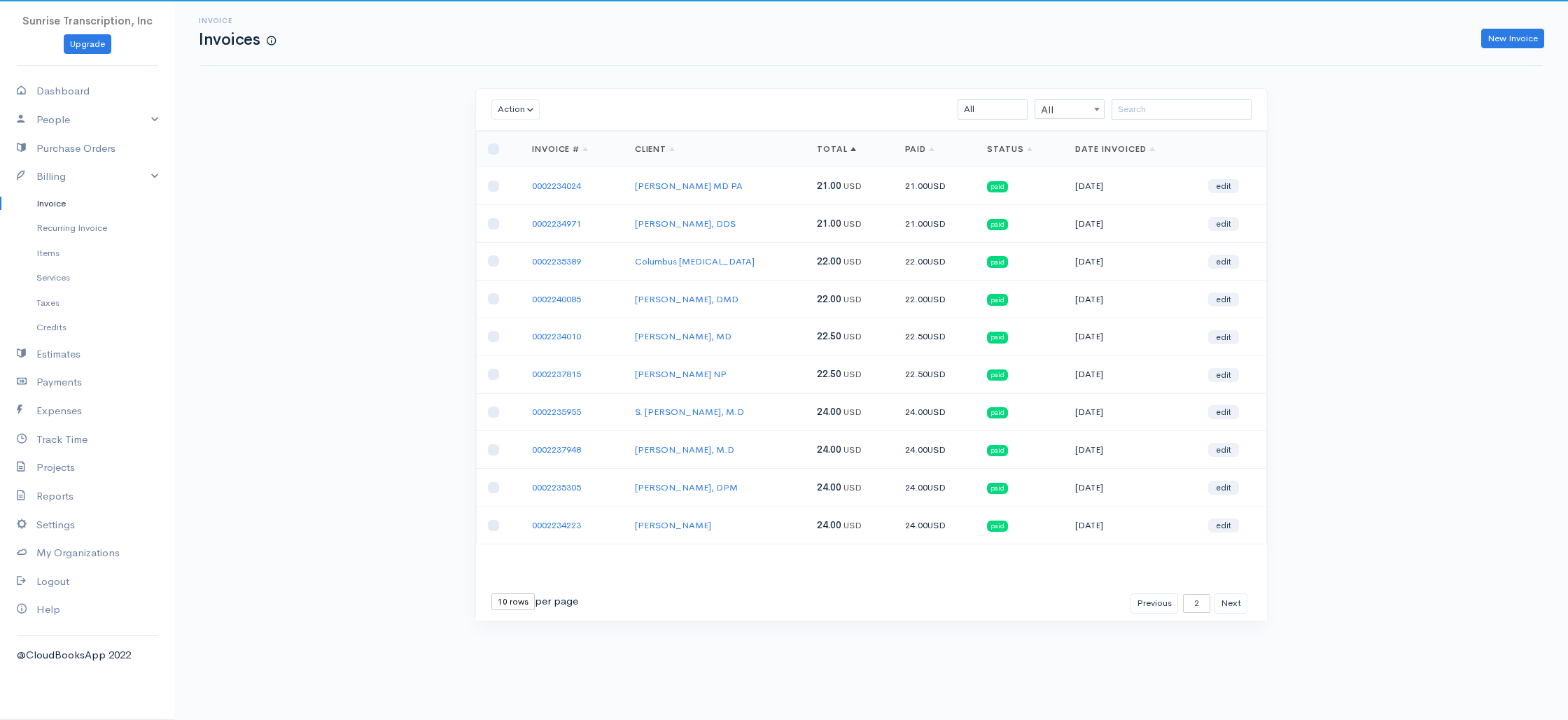
click at [812, 147] on th "Total" at bounding box center [849, 149] width 88 height 36
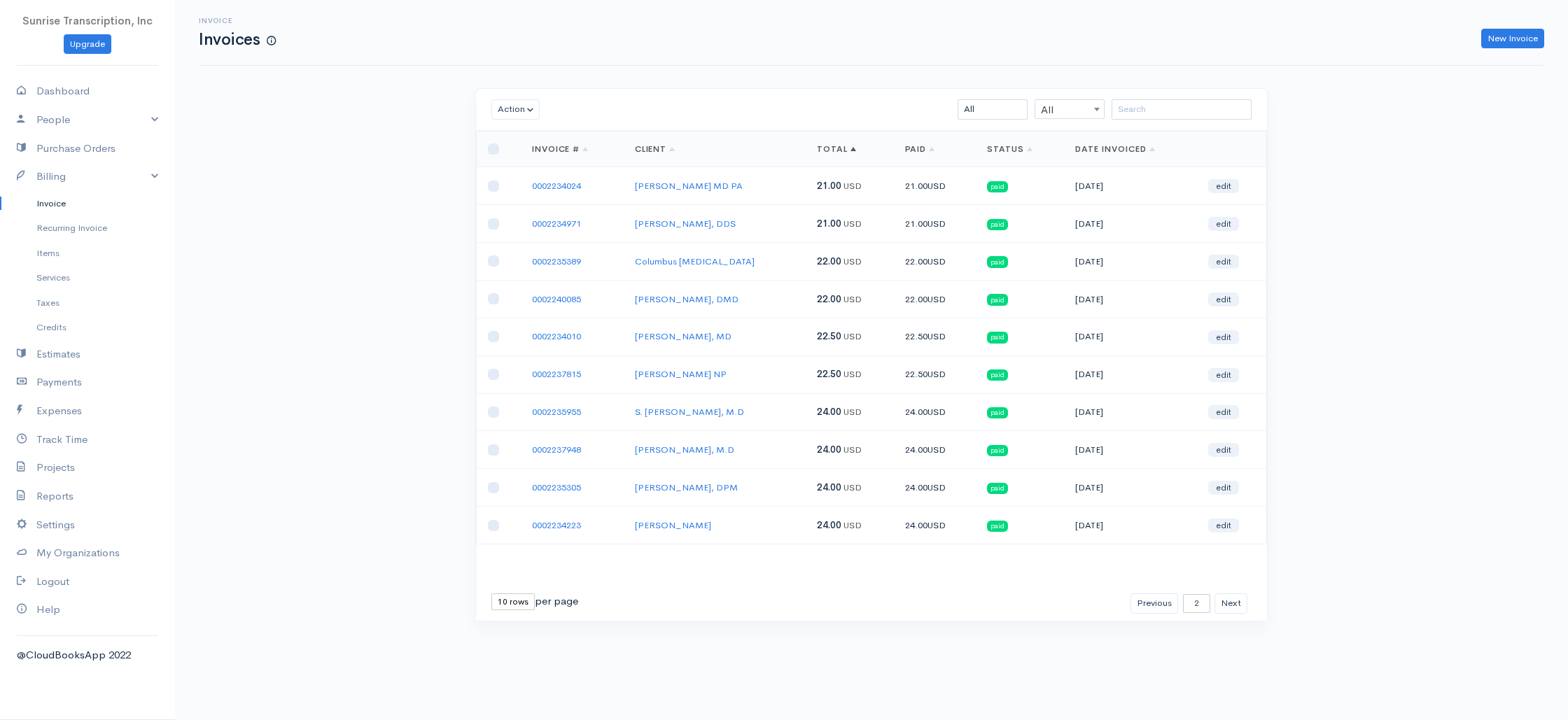
click at [819, 150] on link "Total" at bounding box center [836, 149] width 39 height 11
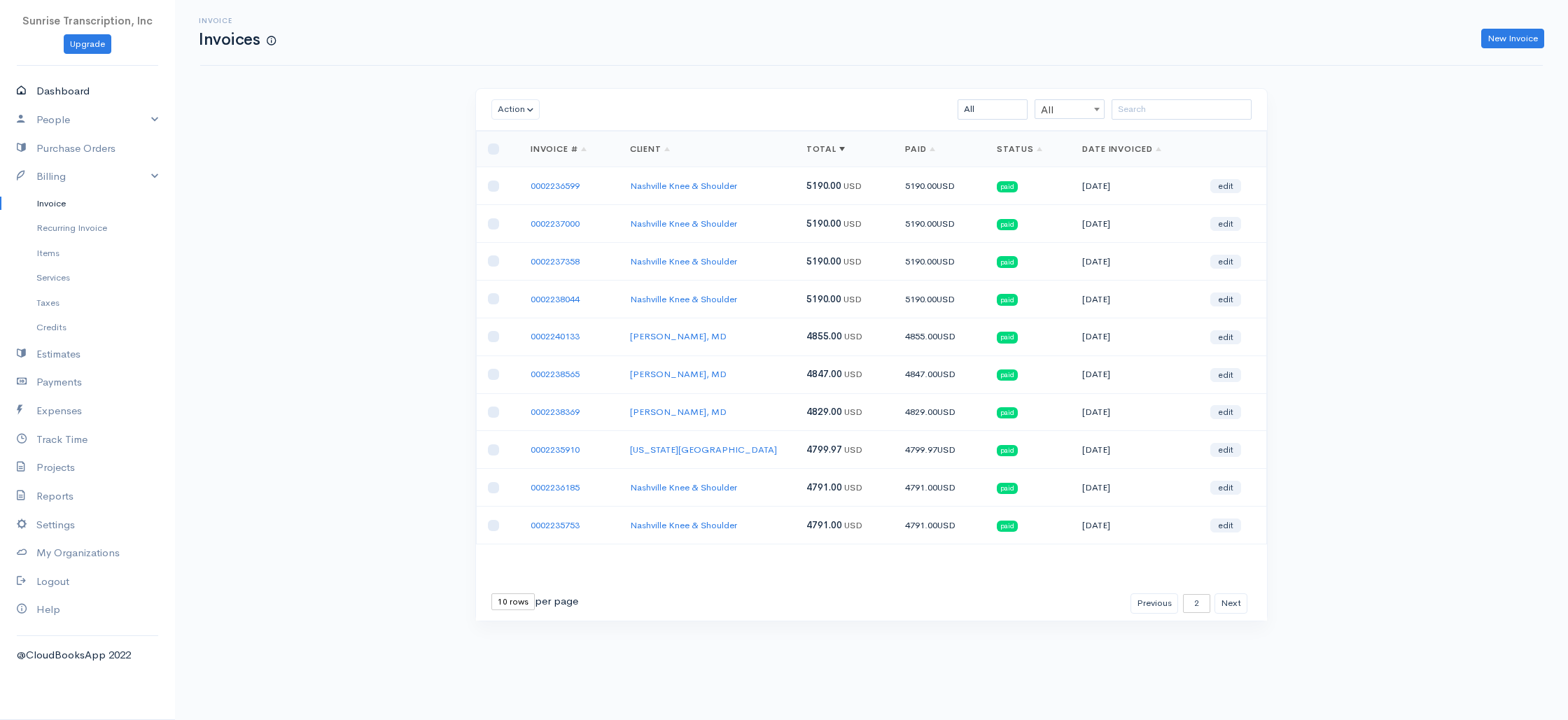
click at [60, 92] on link "Dashboard" at bounding box center [87, 91] width 175 height 29
select select "365"
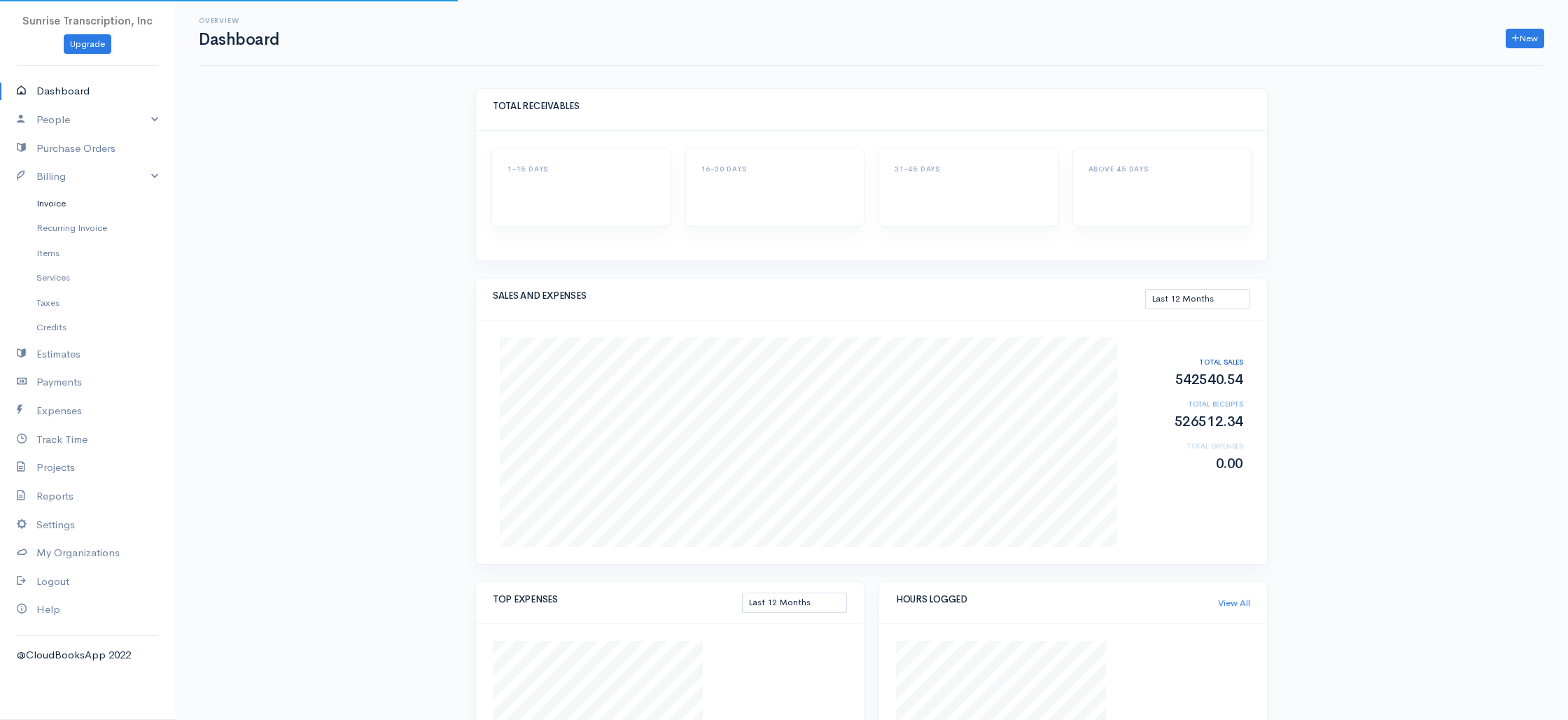
click at [59, 202] on link "Invoice" at bounding box center [87, 203] width 175 height 25
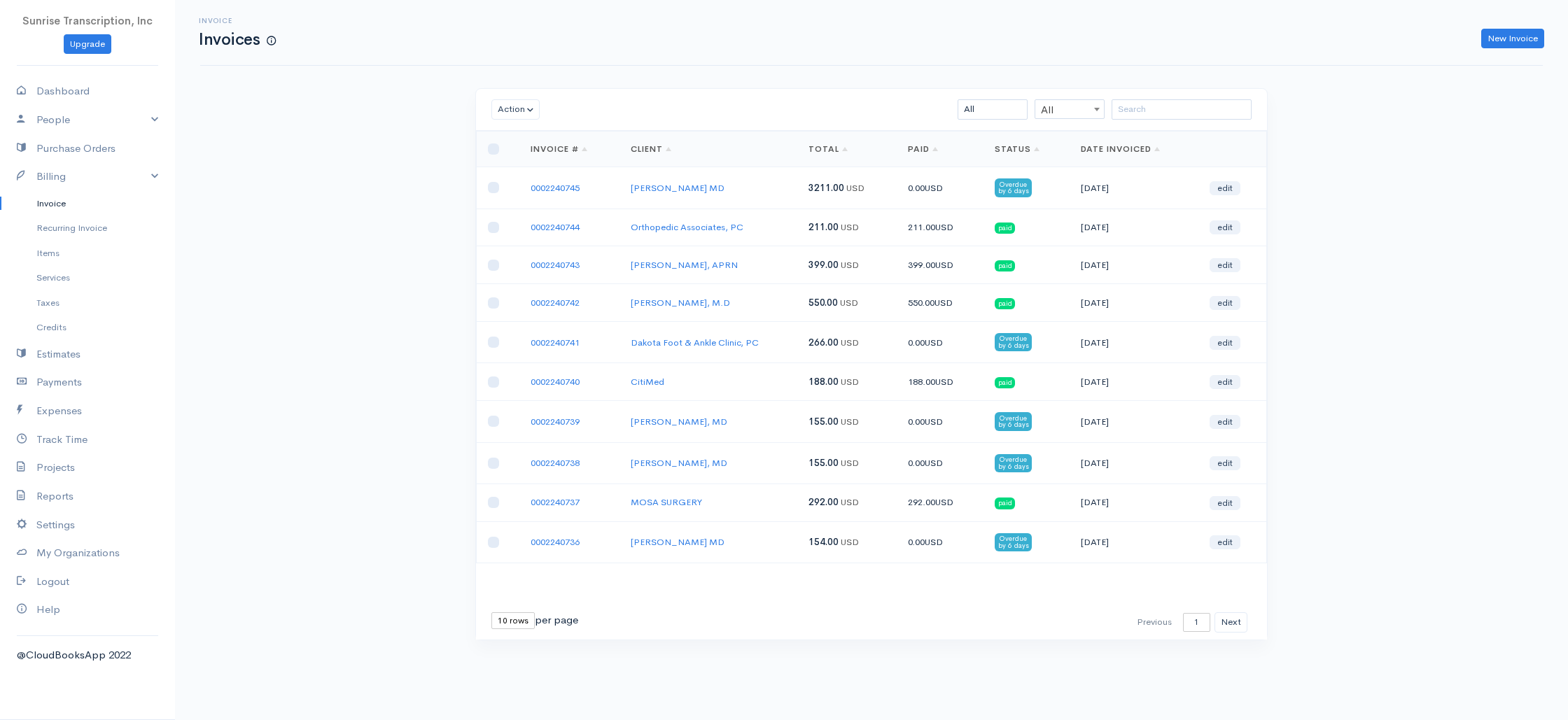
click at [367, 238] on div "Invoice Invoices New Invoice Action Archive Delete Download PDF Send [PERSON_NA…" at bounding box center [871, 346] width 1393 height 692
click at [1335, 225] on div "Invoice Invoices New Invoice Action Archive Delete Download PDF Send [PERSON_NA…" at bounding box center [871, 346] width 1393 height 692
click at [1152, 113] on input "search" at bounding box center [1181, 110] width 140 height 20
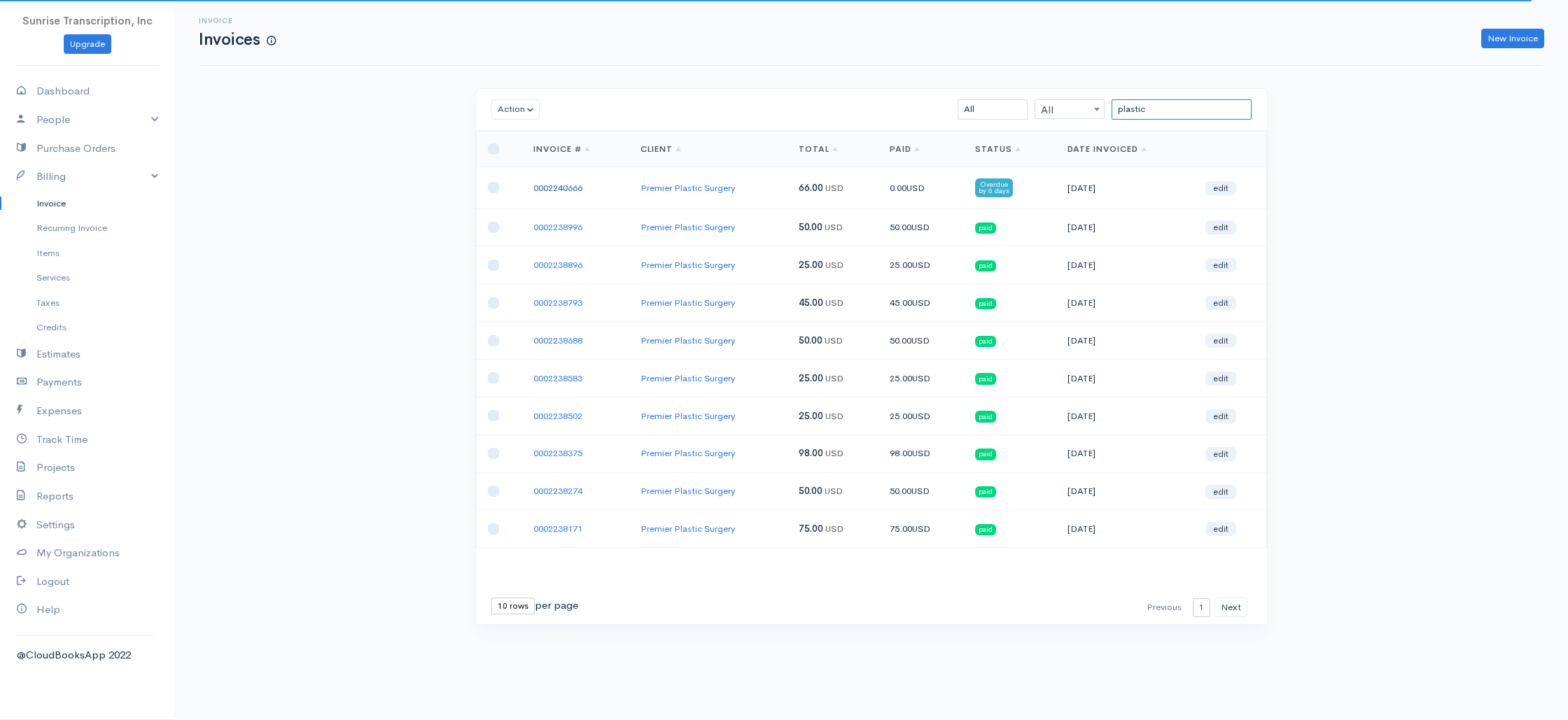
type input "plastic"
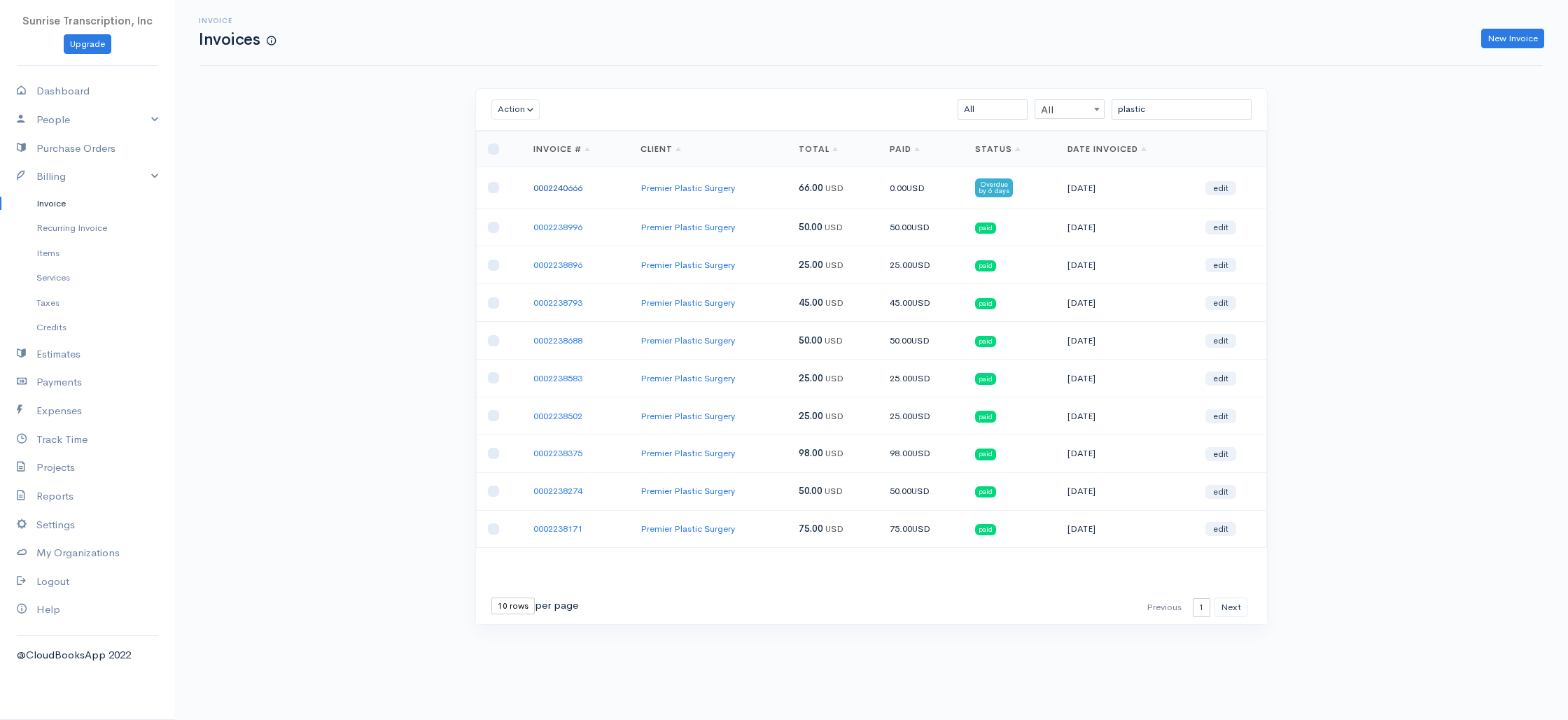
click at [562, 190] on link "0002240666" at bounding box center [558, 187] width 49 height 12
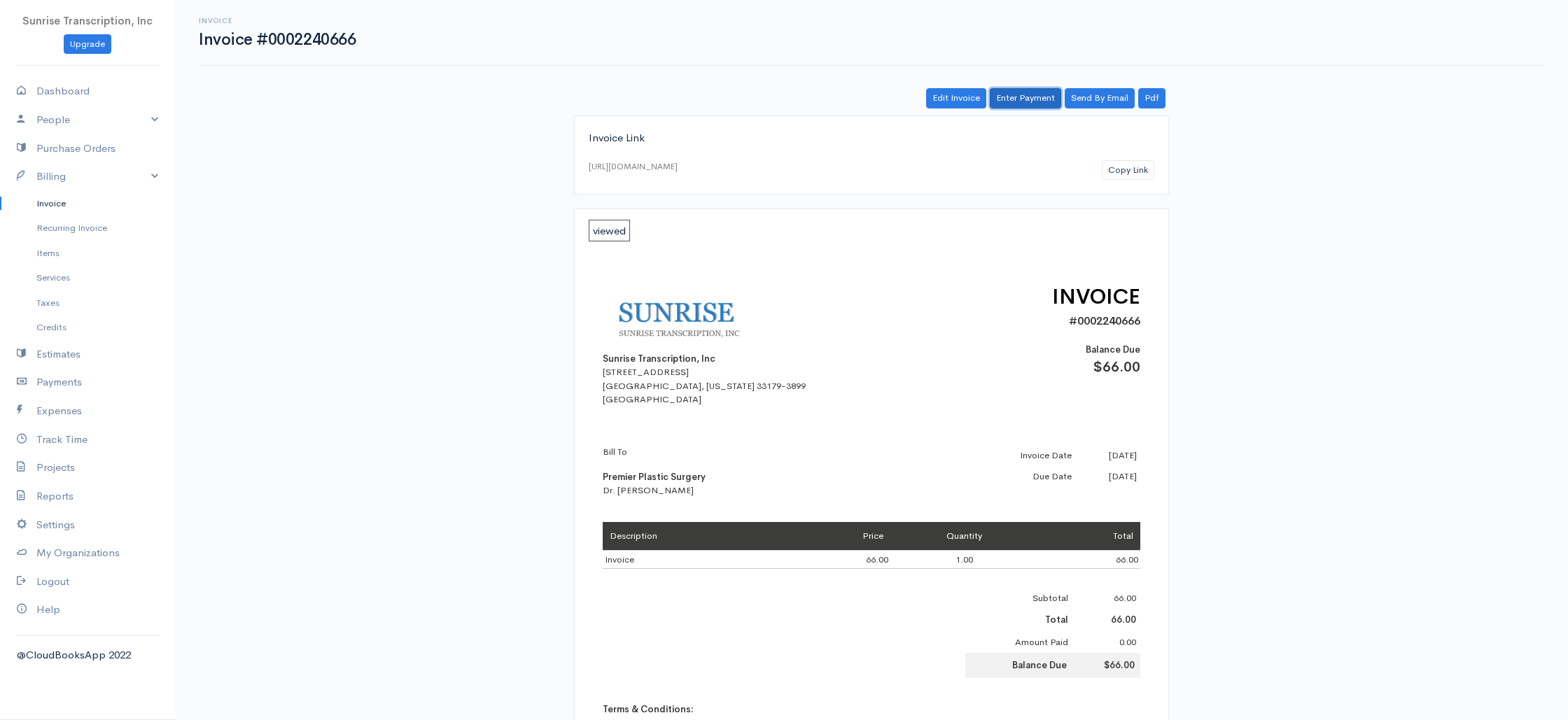
click at [1030, 105] on link "Enter Payment" at bounding box center [1025, 99] width 71 height 20
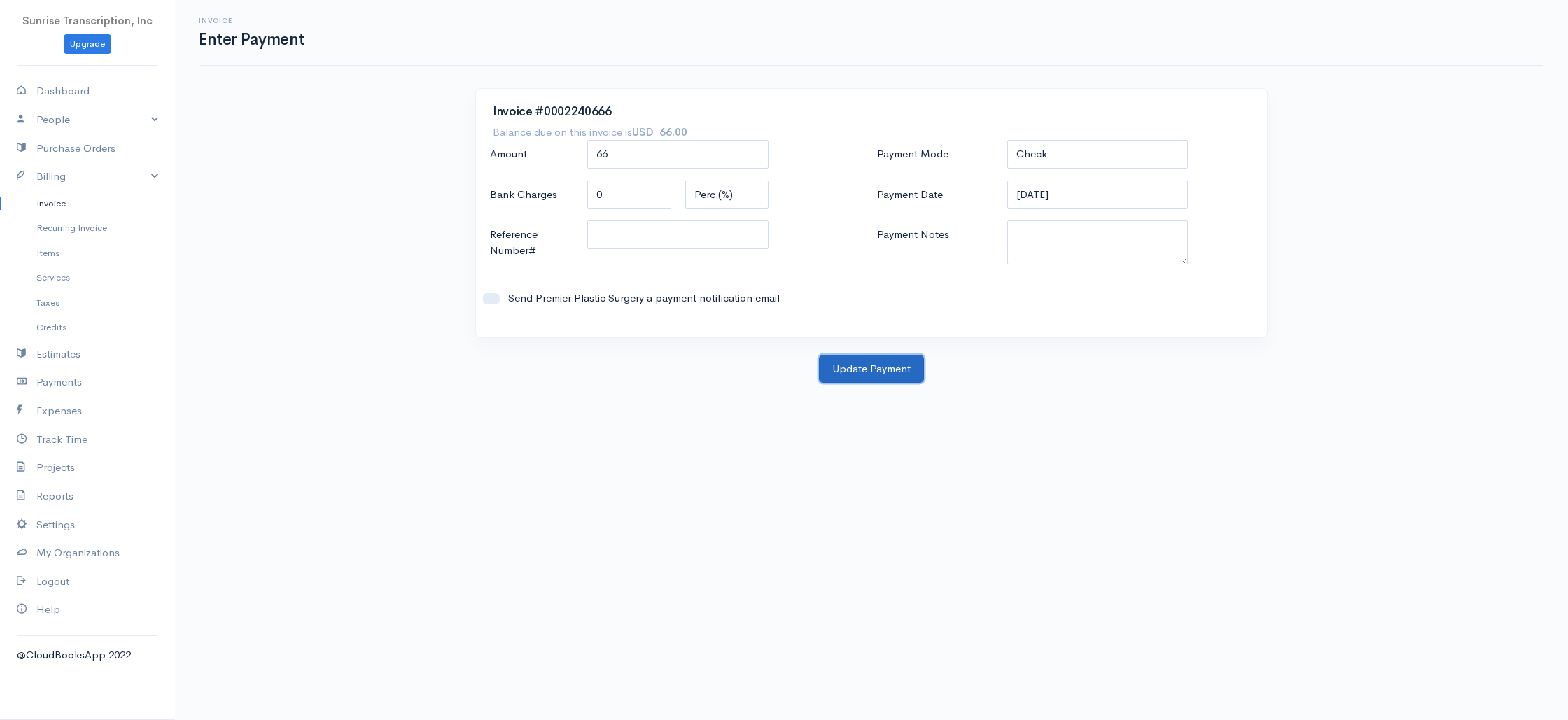
click at [883, 377] on button "Update Payment" at bounding box center [871, 369] width 105 height 29
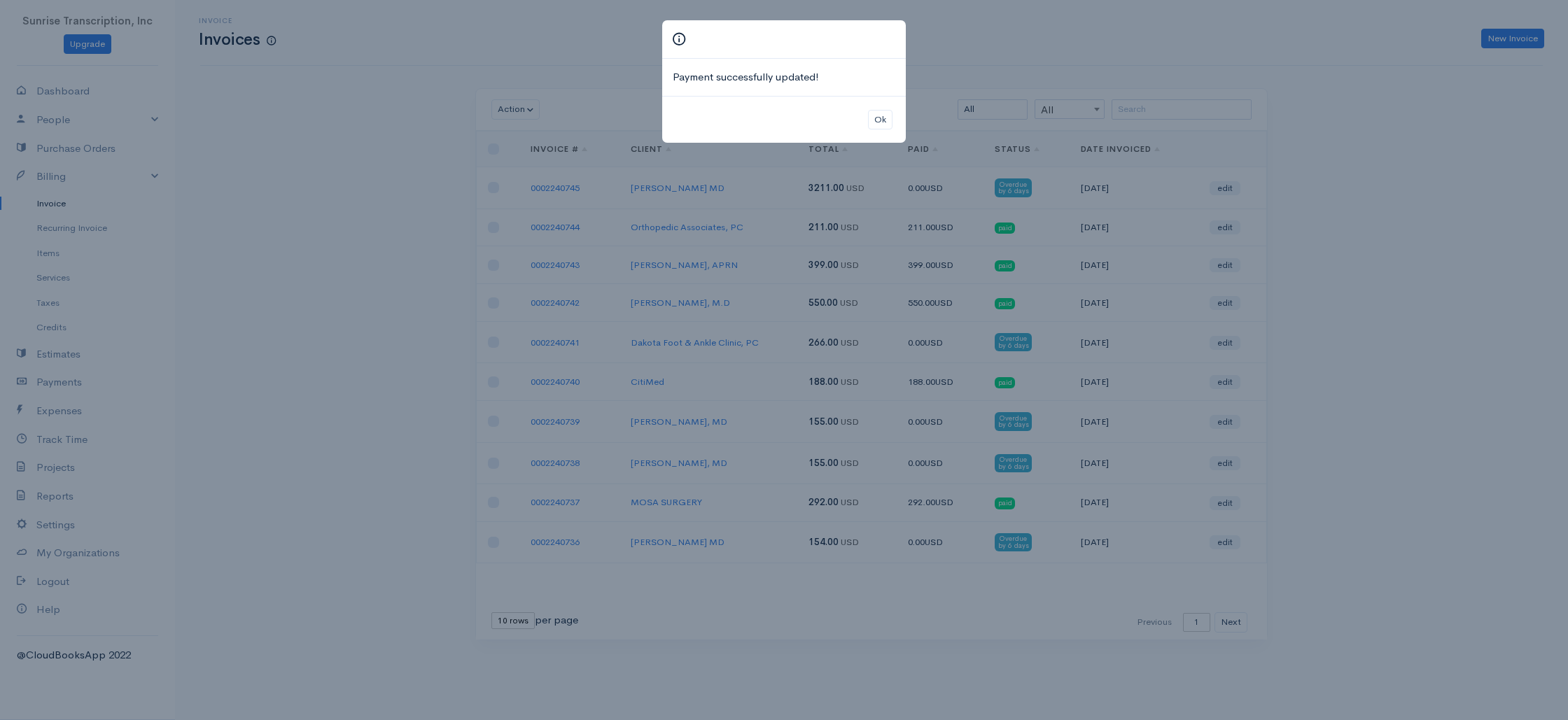
click at [391, 387] on div "Payment successfully updated! Ok" at bounding box center [784, 360] width 1568 height 720
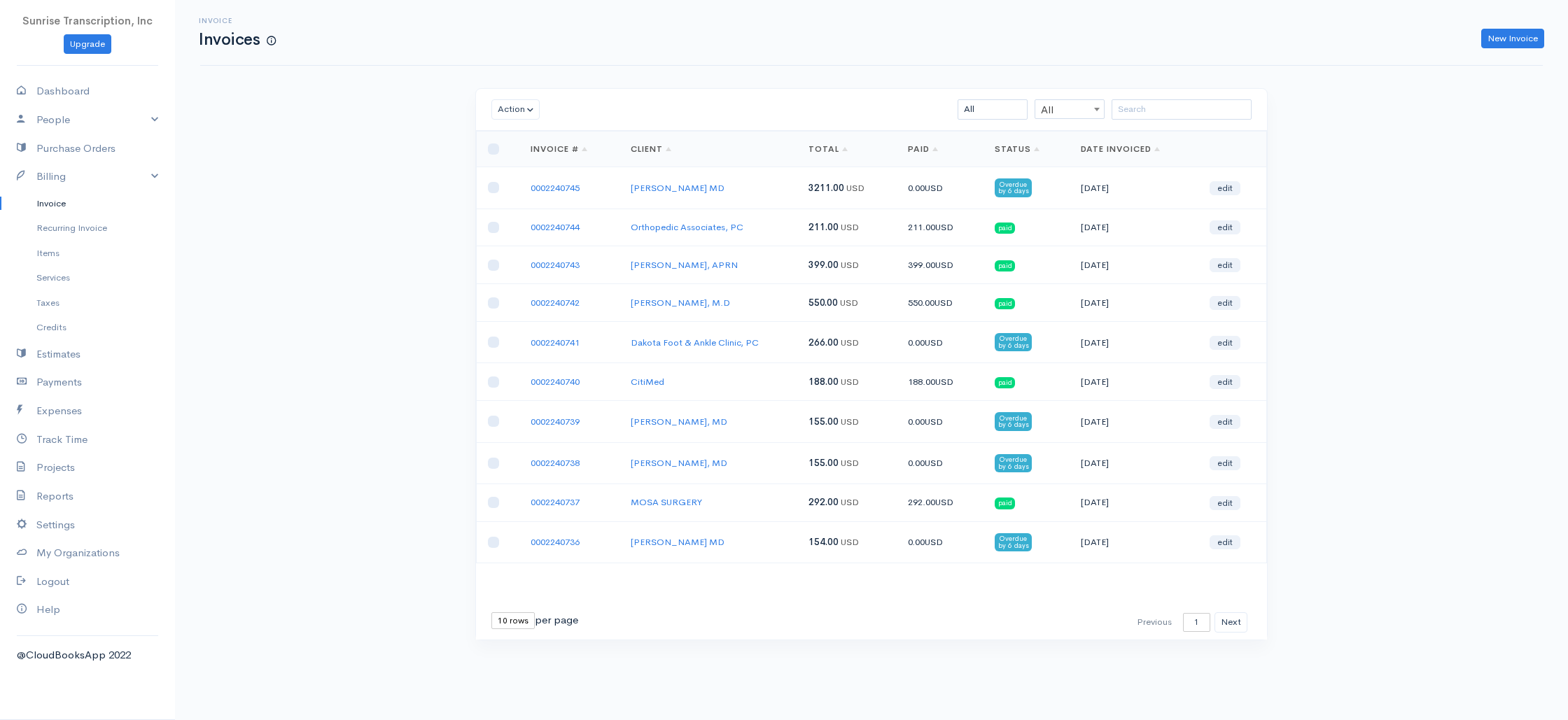
click at [372, 270] on div "Invoice Invoices New Invoice Action Archive Delete Download PDF Send [PERSON_NA…" at bounding box center [871, 346] width 1393 height 692
click at [1233, 622] on button "Next" at bounding box center [1231, 623] width 33 height 20
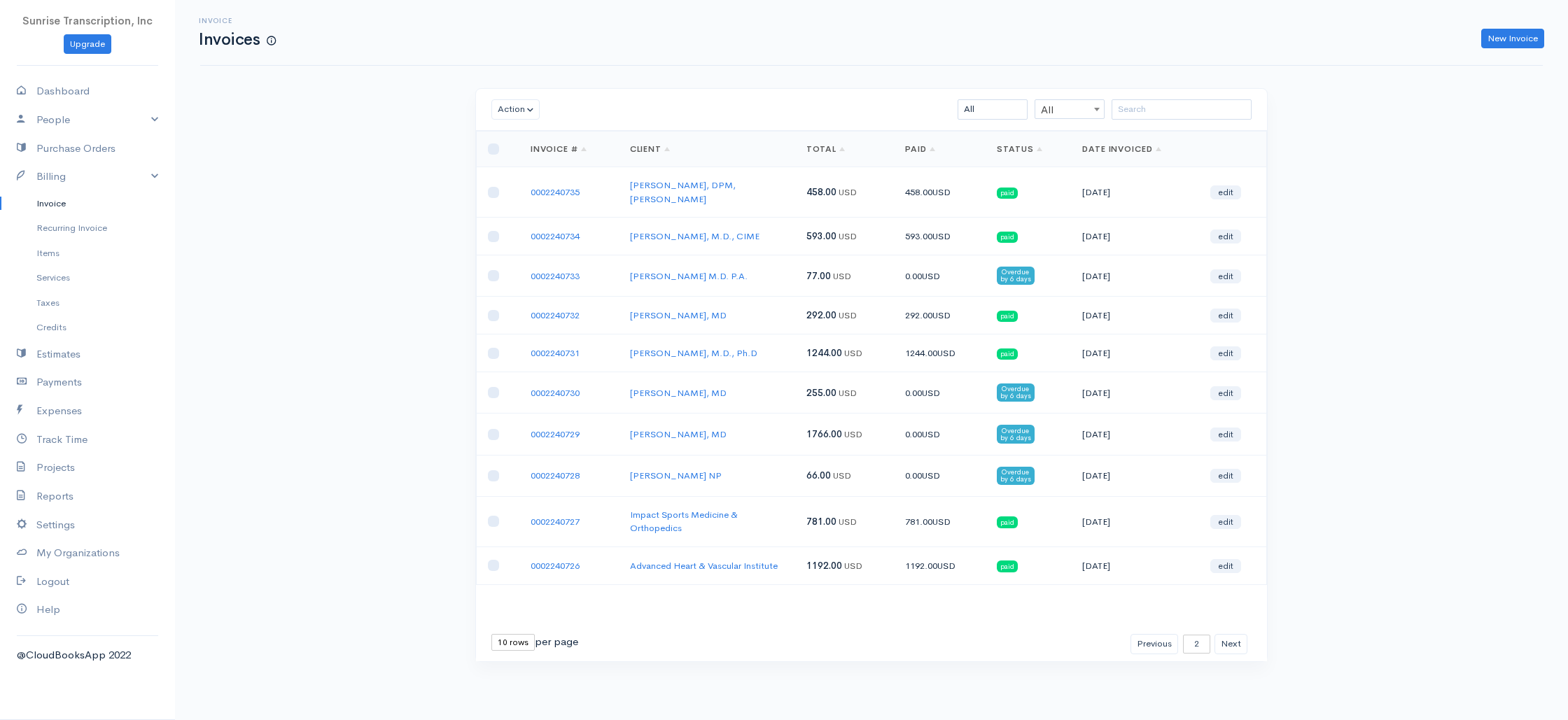
click at [419, 396] on div "Invoice Invoices New Invoice Action Archive Delete Download PDF Send [PERSON_NA…" at bounding box center [871, 357] width 1393 height 714
click at [418, 396] on div "Invoice Invoices New Invoice Action Archive Delete Download PDF Send [PERSON_NA…" at bounding box center [871, 357] width 1393 height 714
click at [1455, 203] on div "Invoice Invoices New Invoice Action Archive Delete Download PDF Send [PERSON_NA…" at bounding box center [871, 357] width 1393 height 714
